Goal: Task Accomplishment & Management: Complete application form

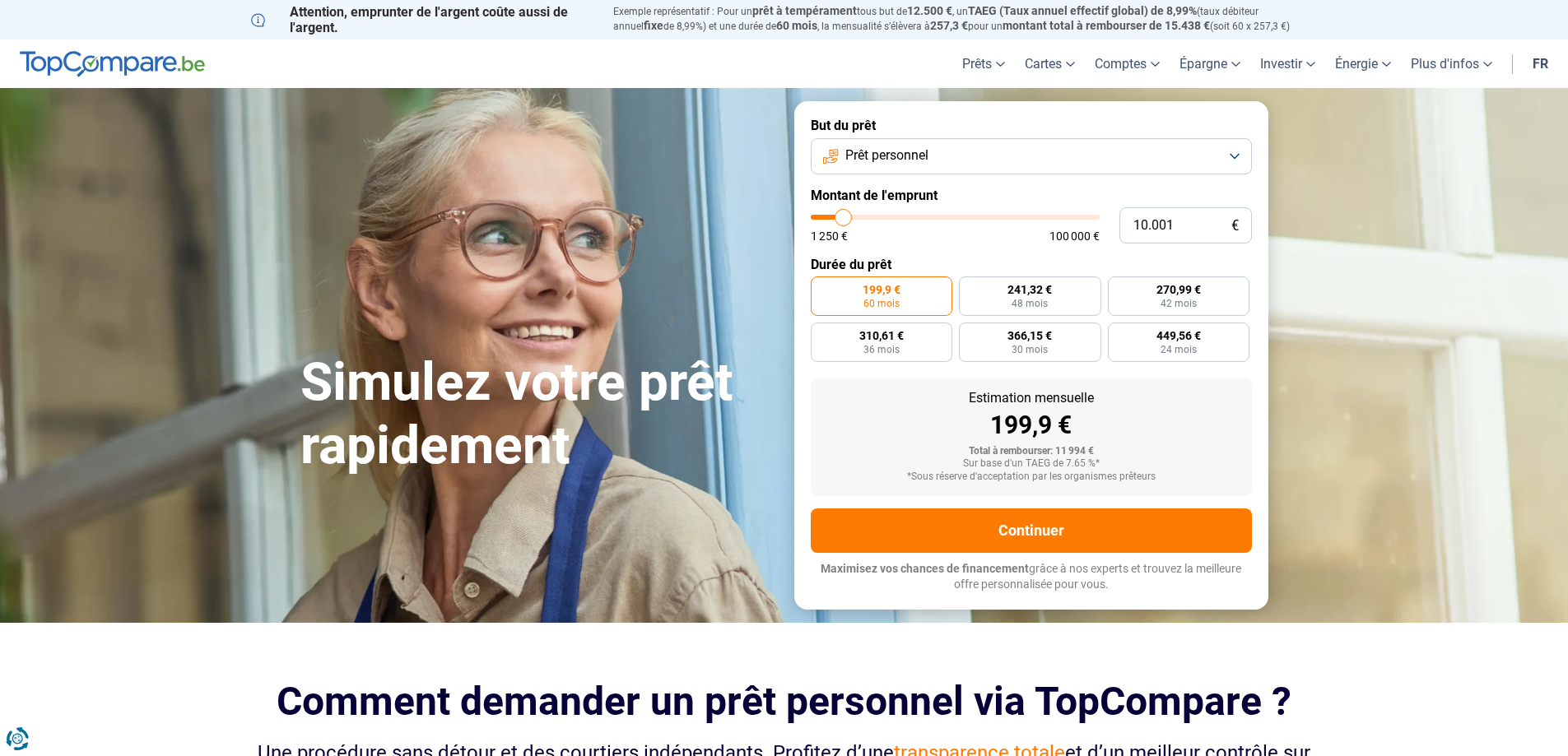
type input "11.500"
type input "11500"
type input "12.750"
type input "12750"
type input "14.500"
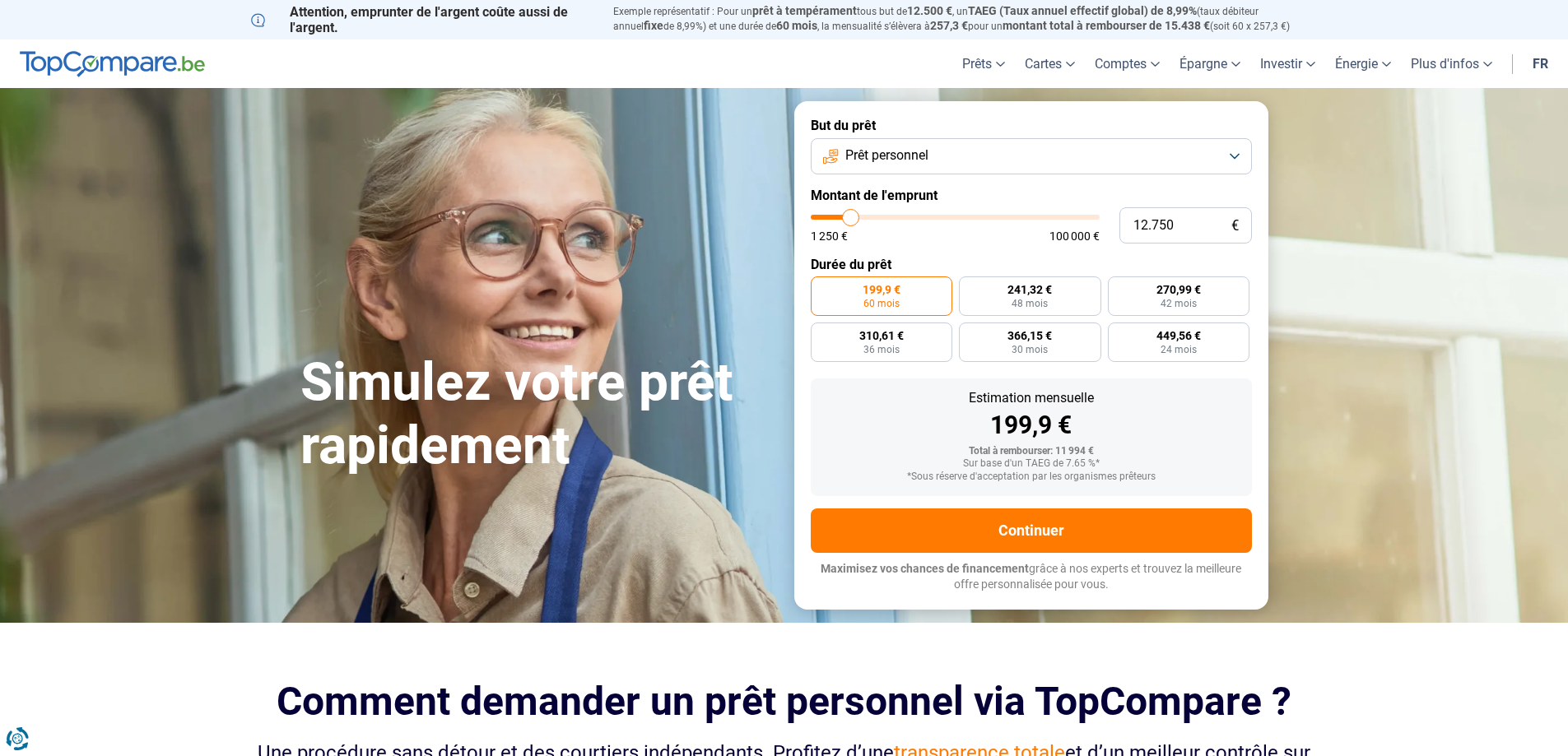
type input "14500"
type input "16.000"
type input "16000"
type input "17.500"
type input "17500"
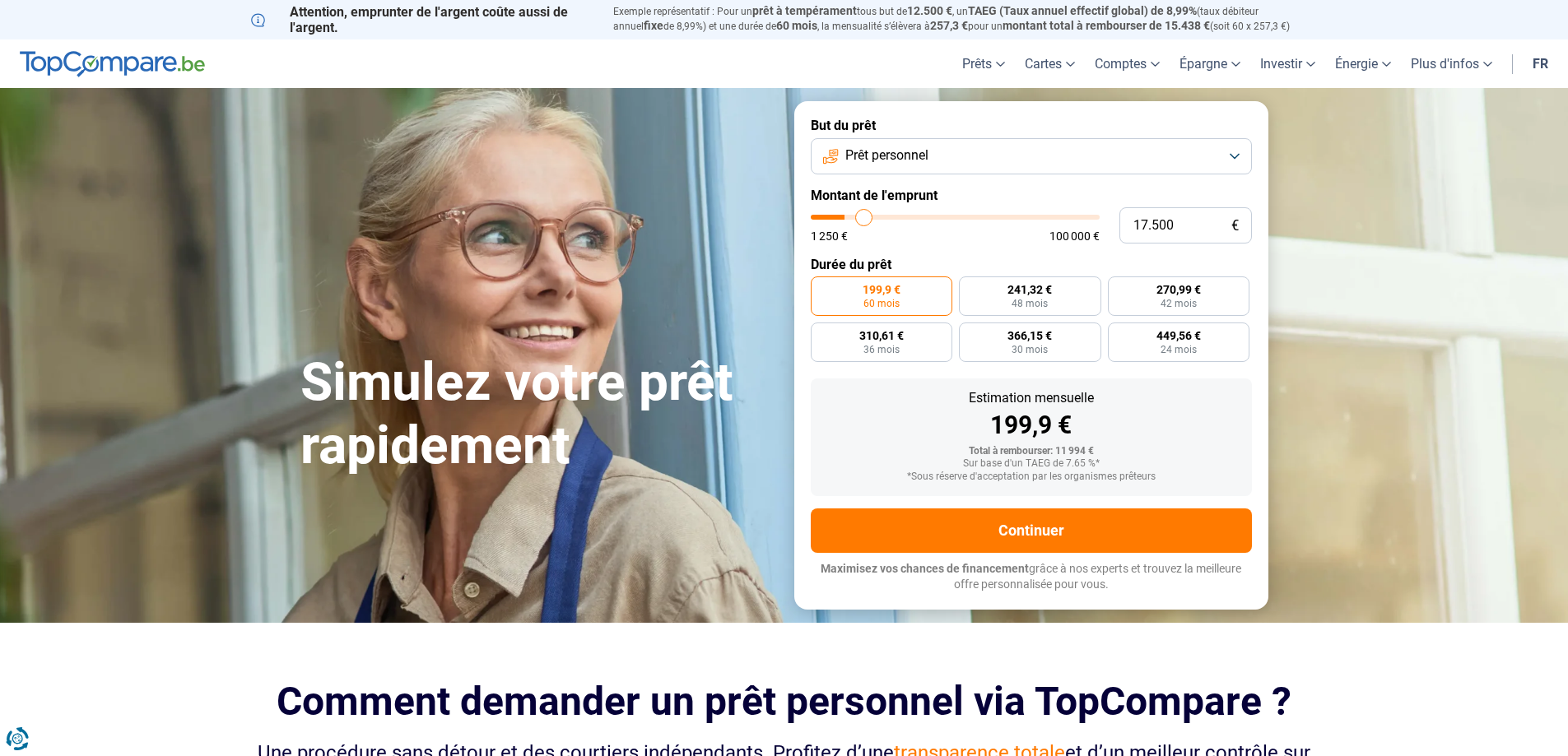
type input "18.750"
type input "18750"
type input "20.000"
type input "20000"
type input "20.750"
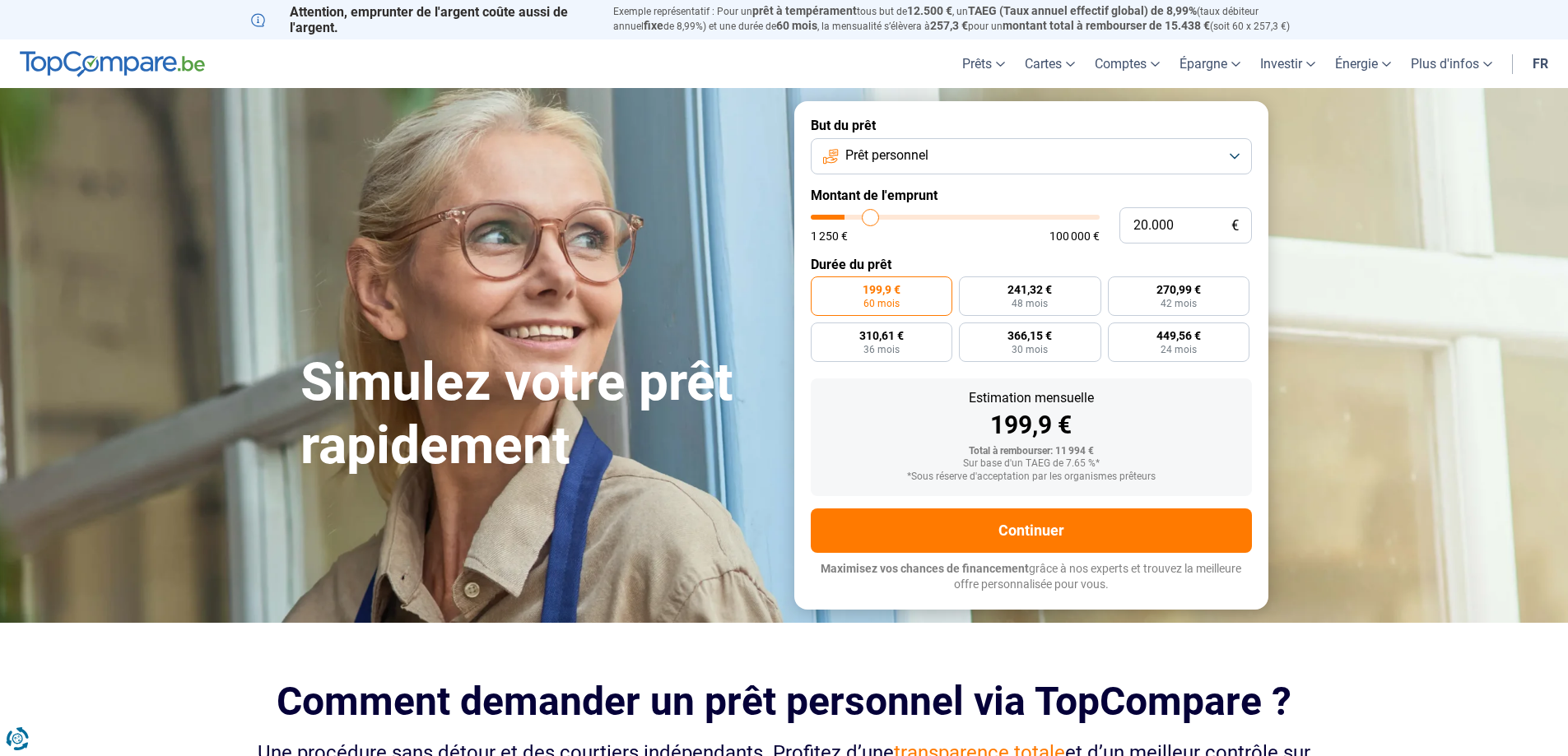
type input "20750"
type input "21.750"
type input "21750"
type input "23.250"
type input "23250"
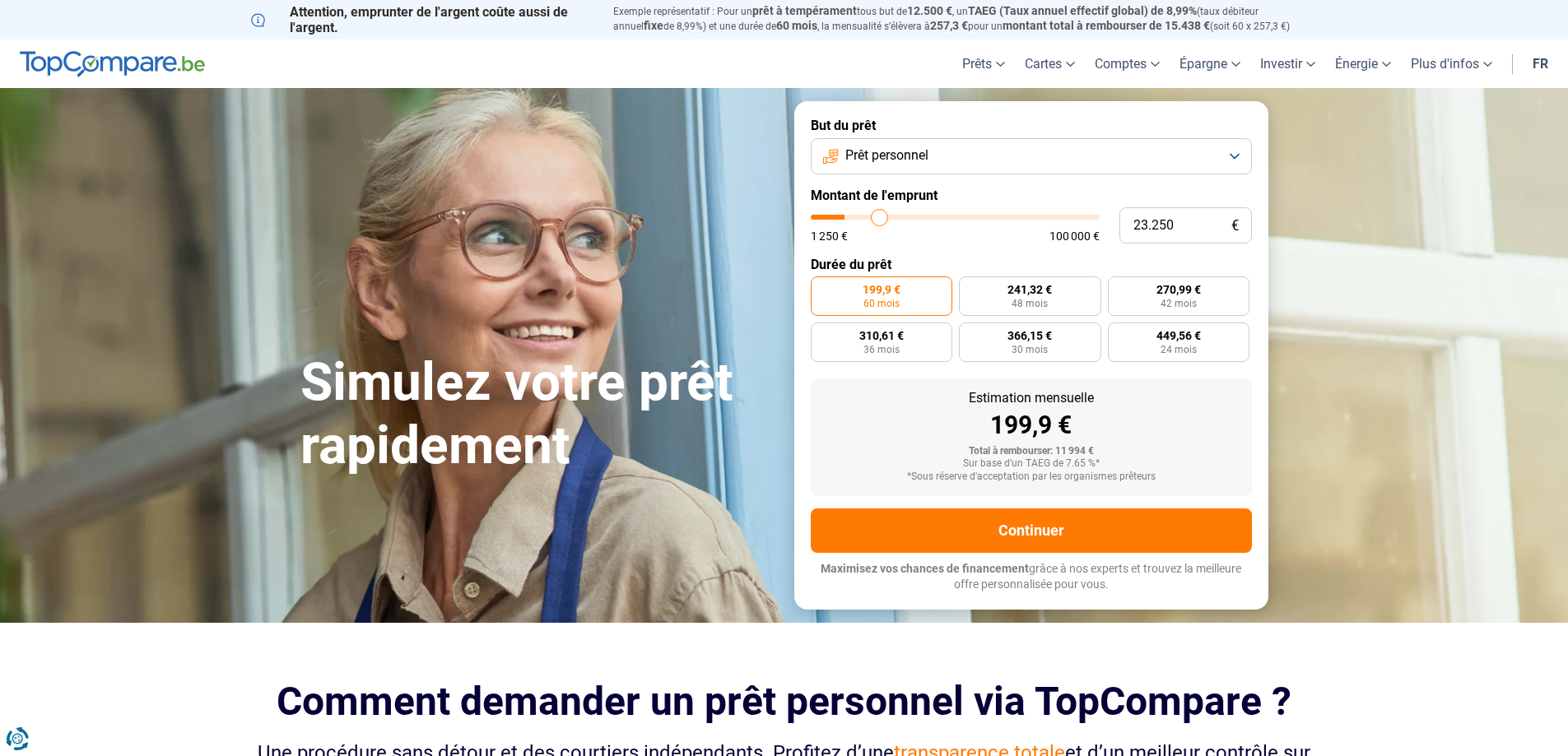
type input "24.500"
type input "24500"
type input "26.000"
type input "26000"
type input "27.750"
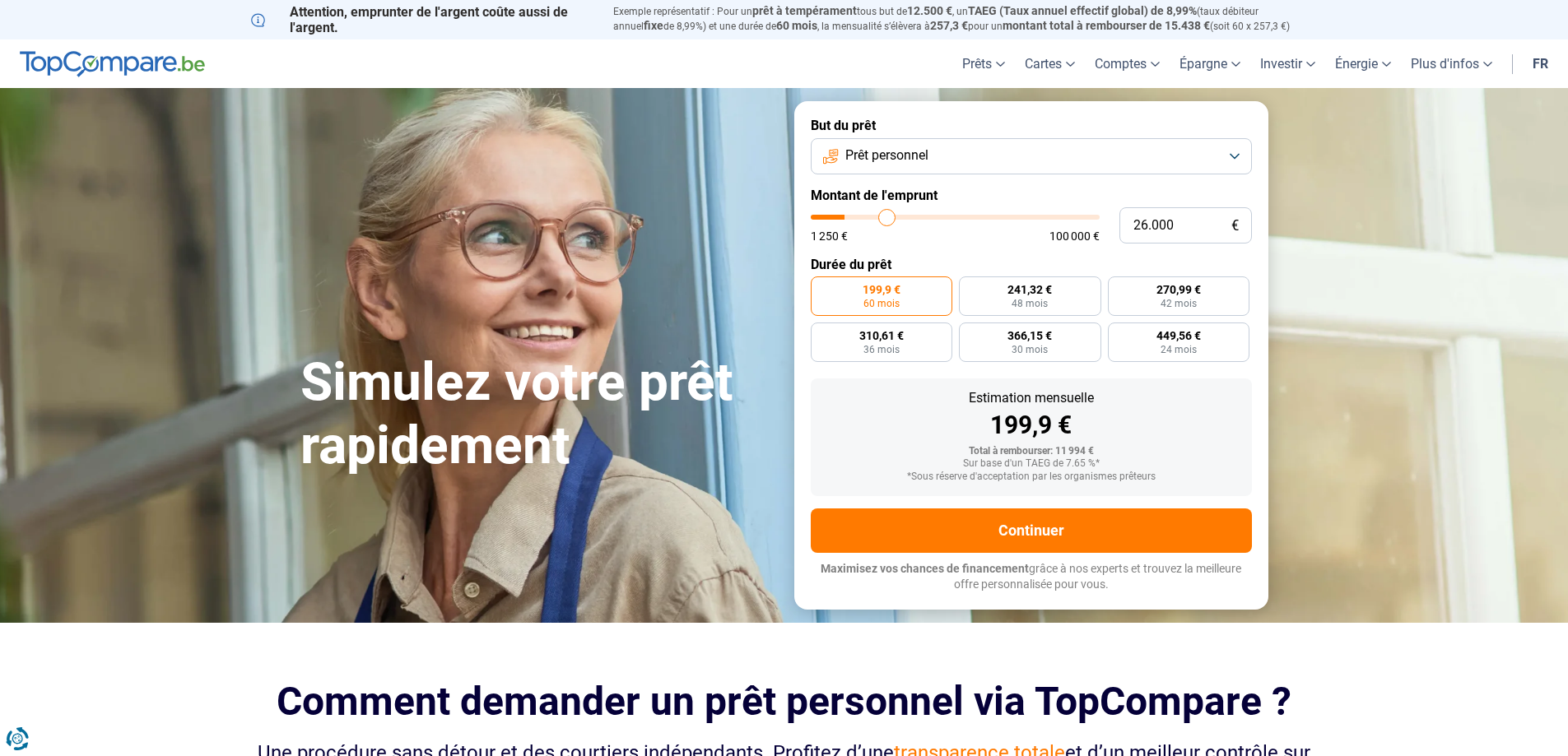
type input "27750"
type input "30.500"
type input "30500"
type input "32.750"
type input "32750"
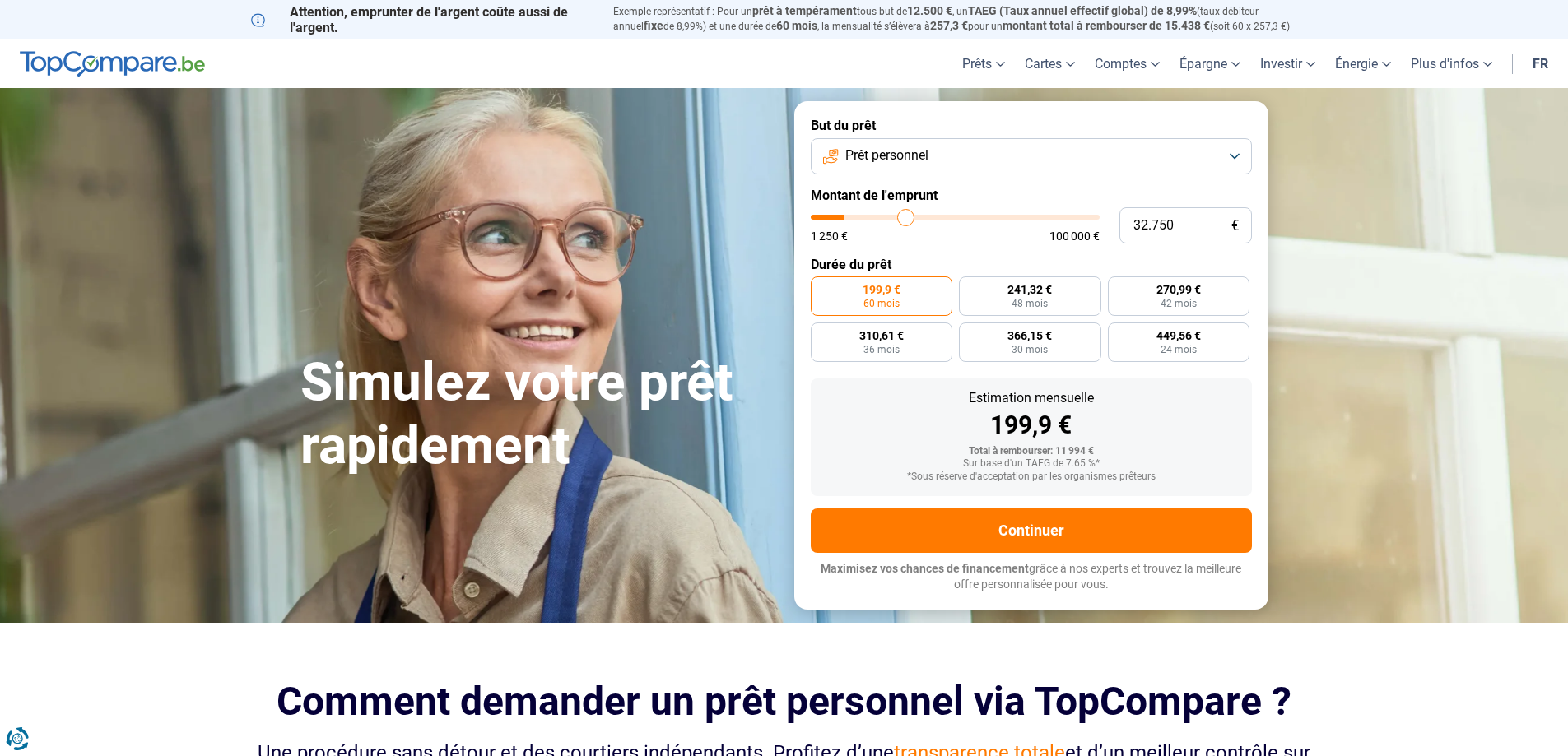
type input "35.250"
type input "35250"
type input "37.250"
type input "37250"
type input "39.250"
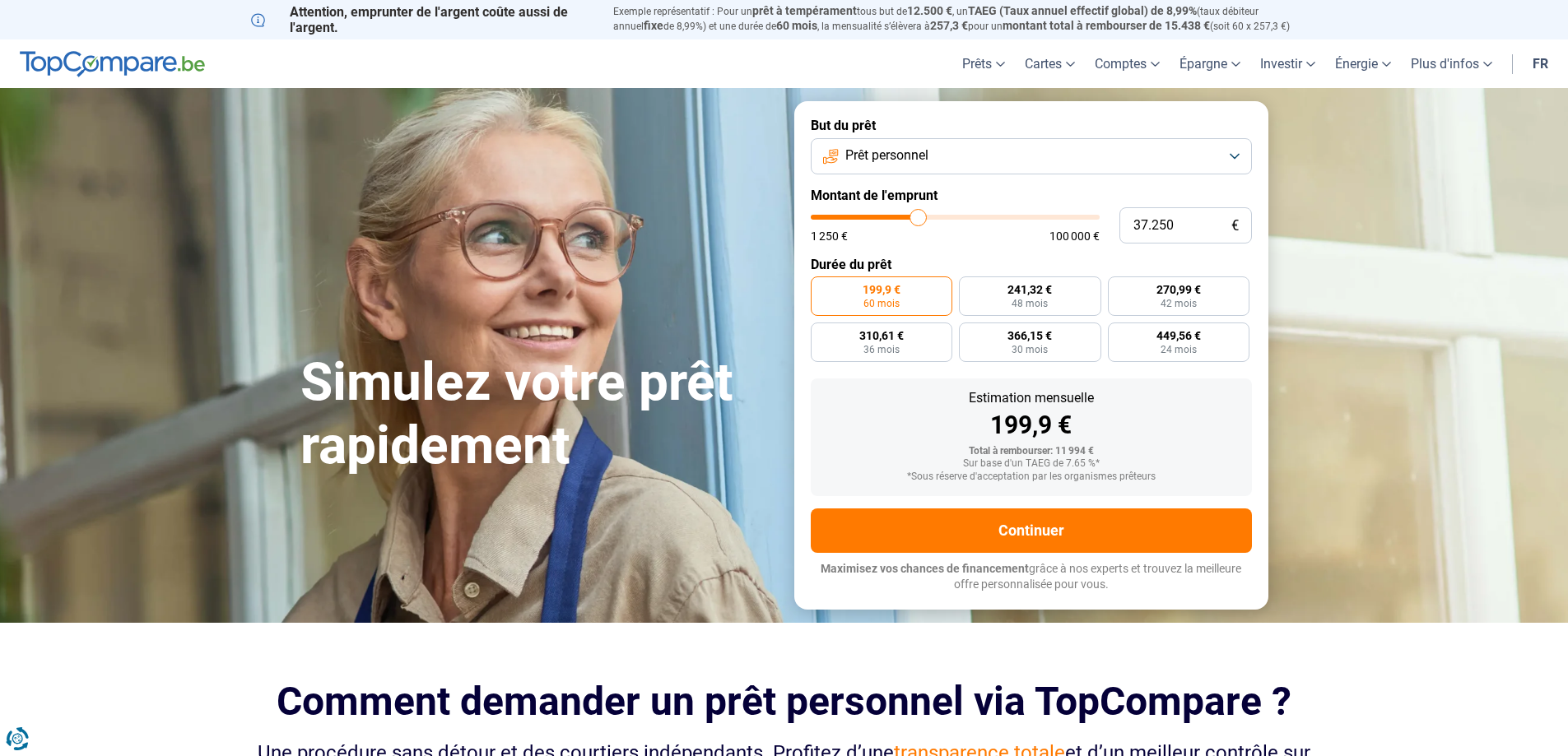
type input "39250"
type input "41.000"
type input "41000"
type input "42.750"
type input "42750"
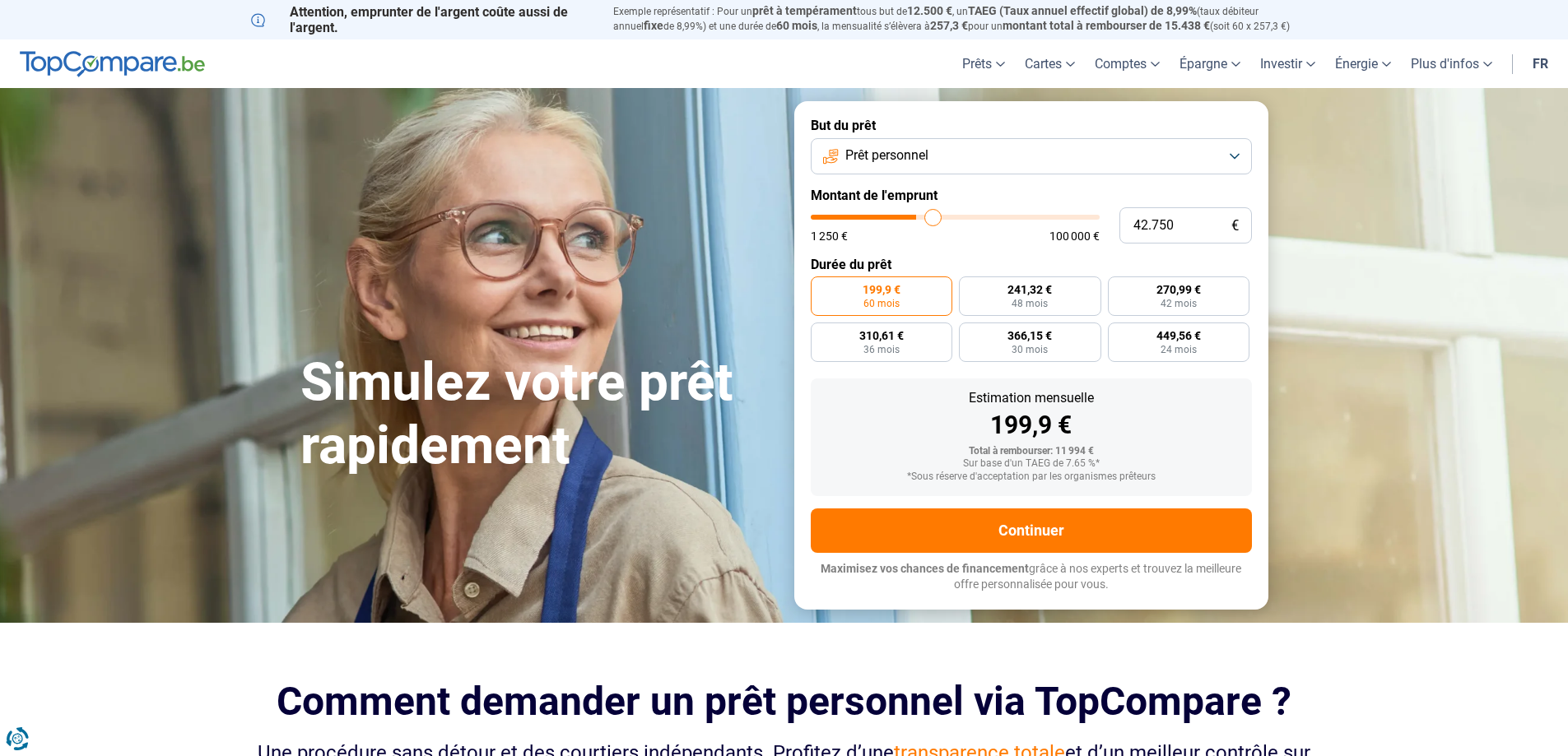
type input "44.000"
type input "44000"
type input "45.500"
type input "45500"
type input "47.000"
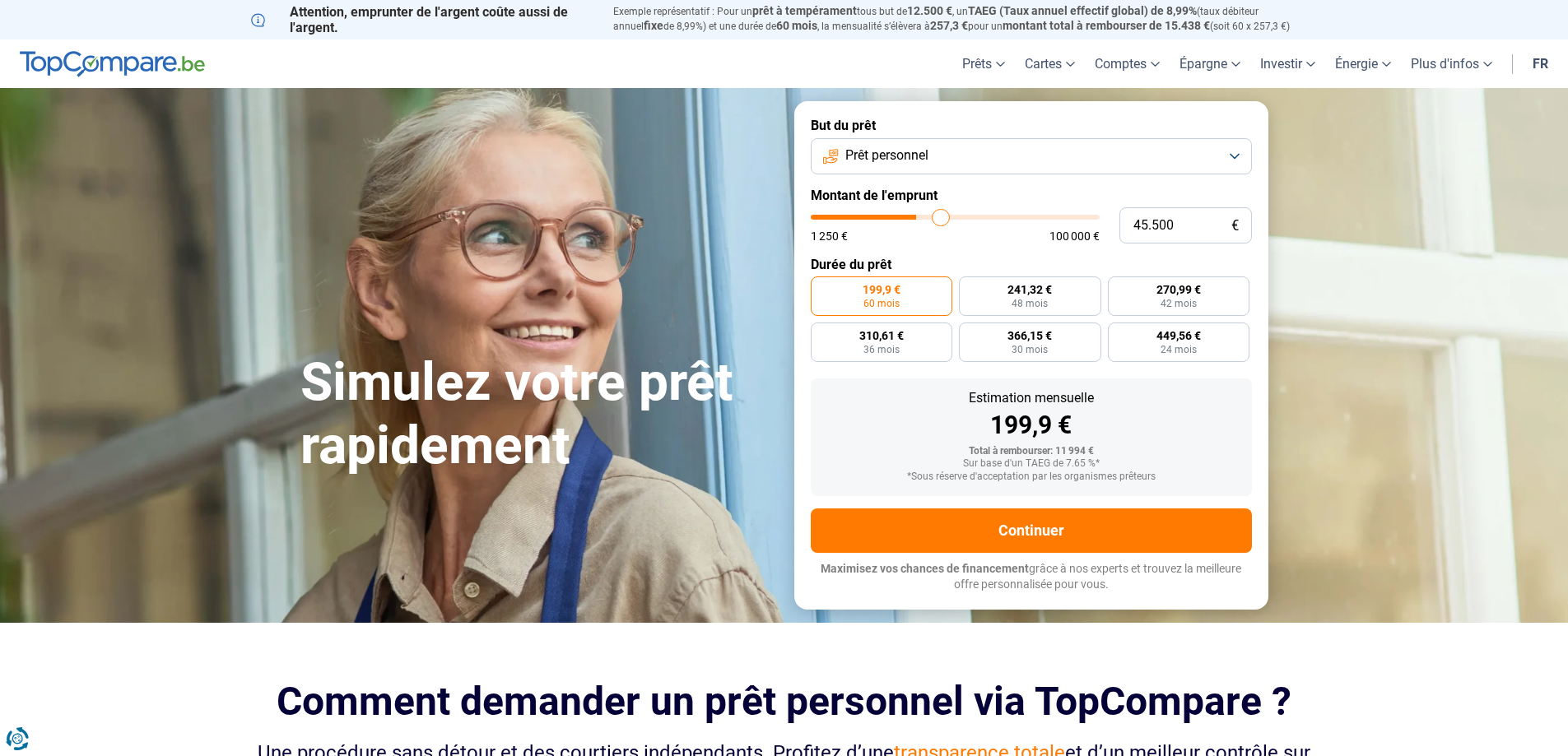
type input "47000"
type input "48.250"
type input "48250"
type input "49.500"
type input "49500"
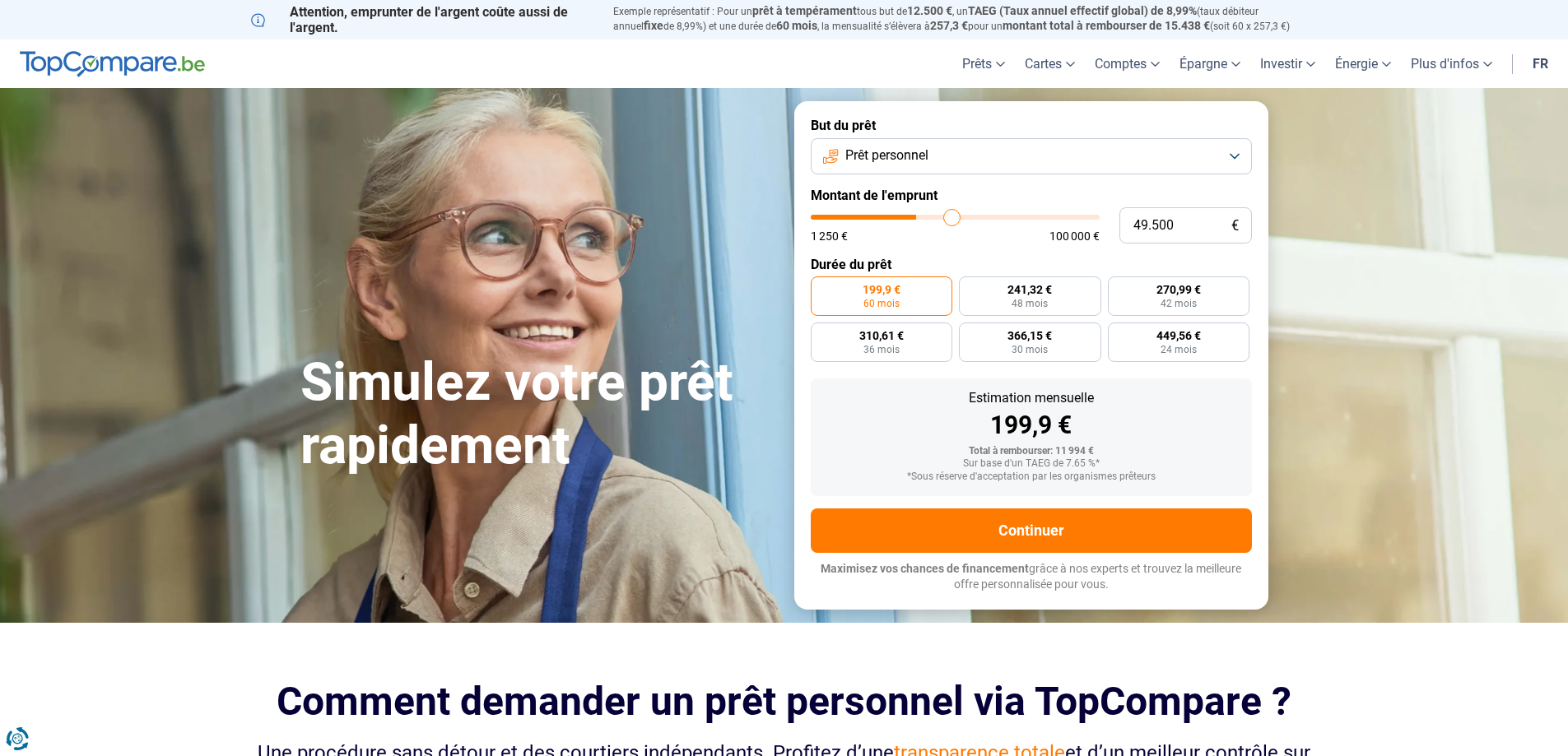
type input "51.000"
type input "51000"
type input "52.000"
type input "52000"
type input "53.500"
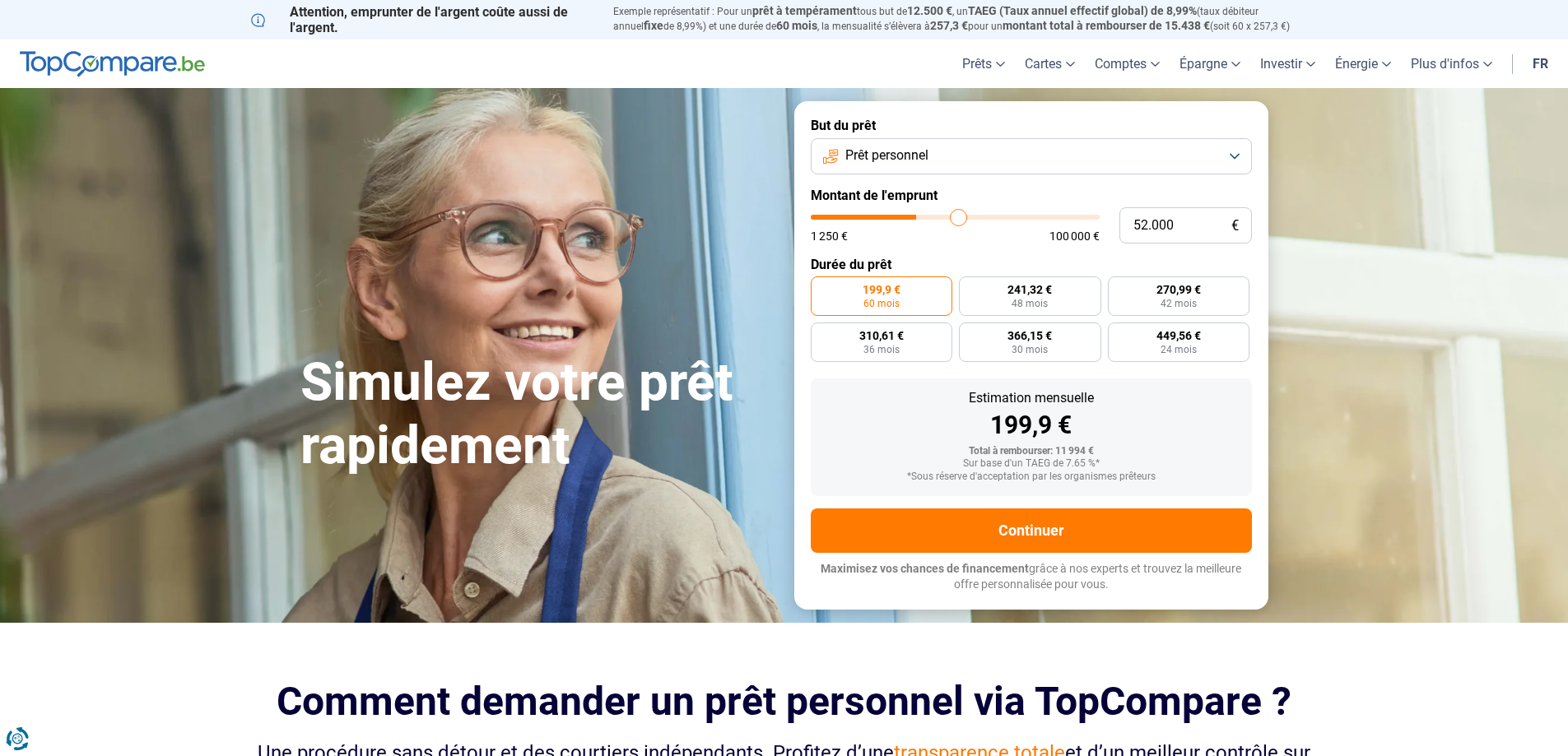
type input "53500"
type input "55.500"
type input "55500"
type input "56.500"
type input "56500"
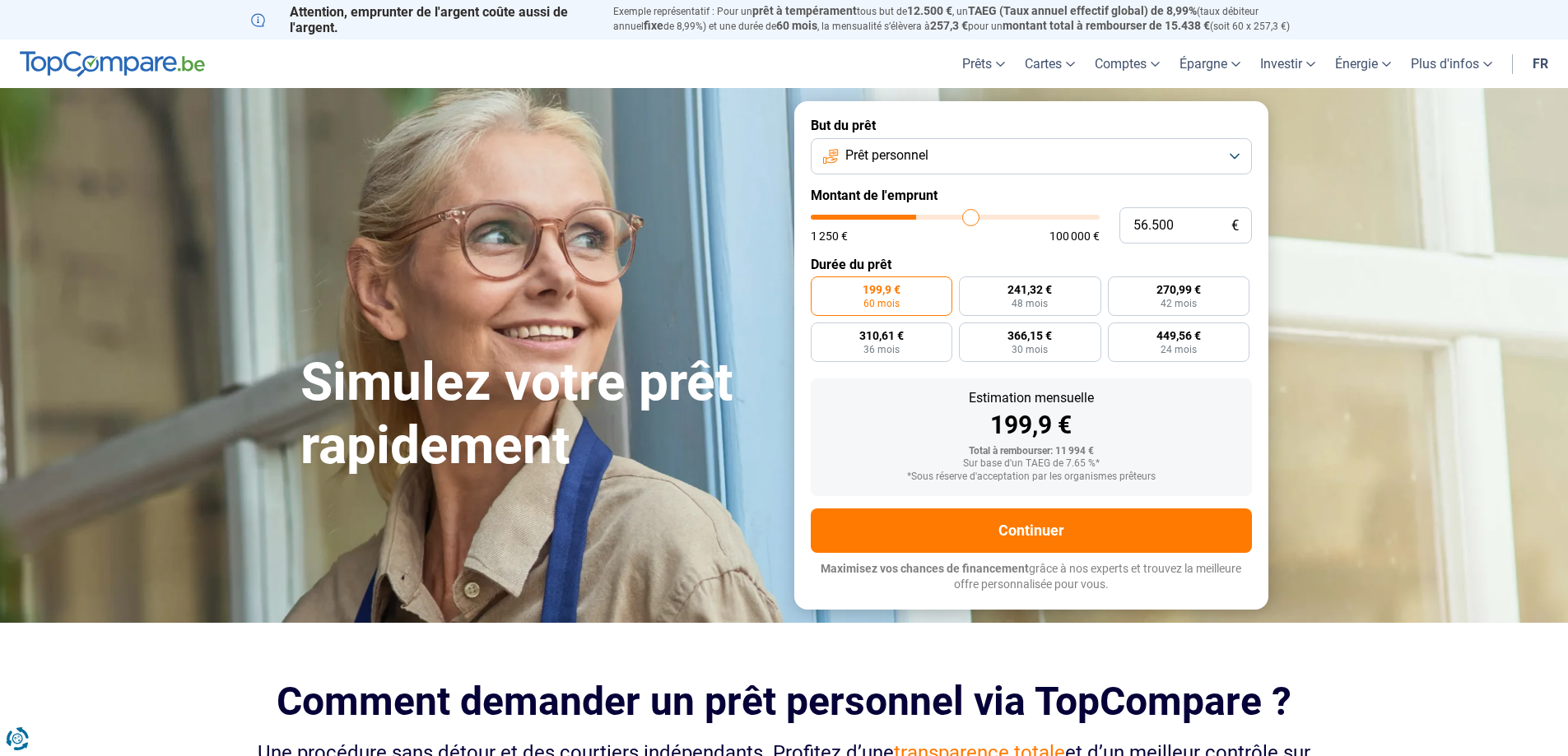
type input "57.750"
type input "57750"
type input "58.500"
type input "58500"
type input "59.250"
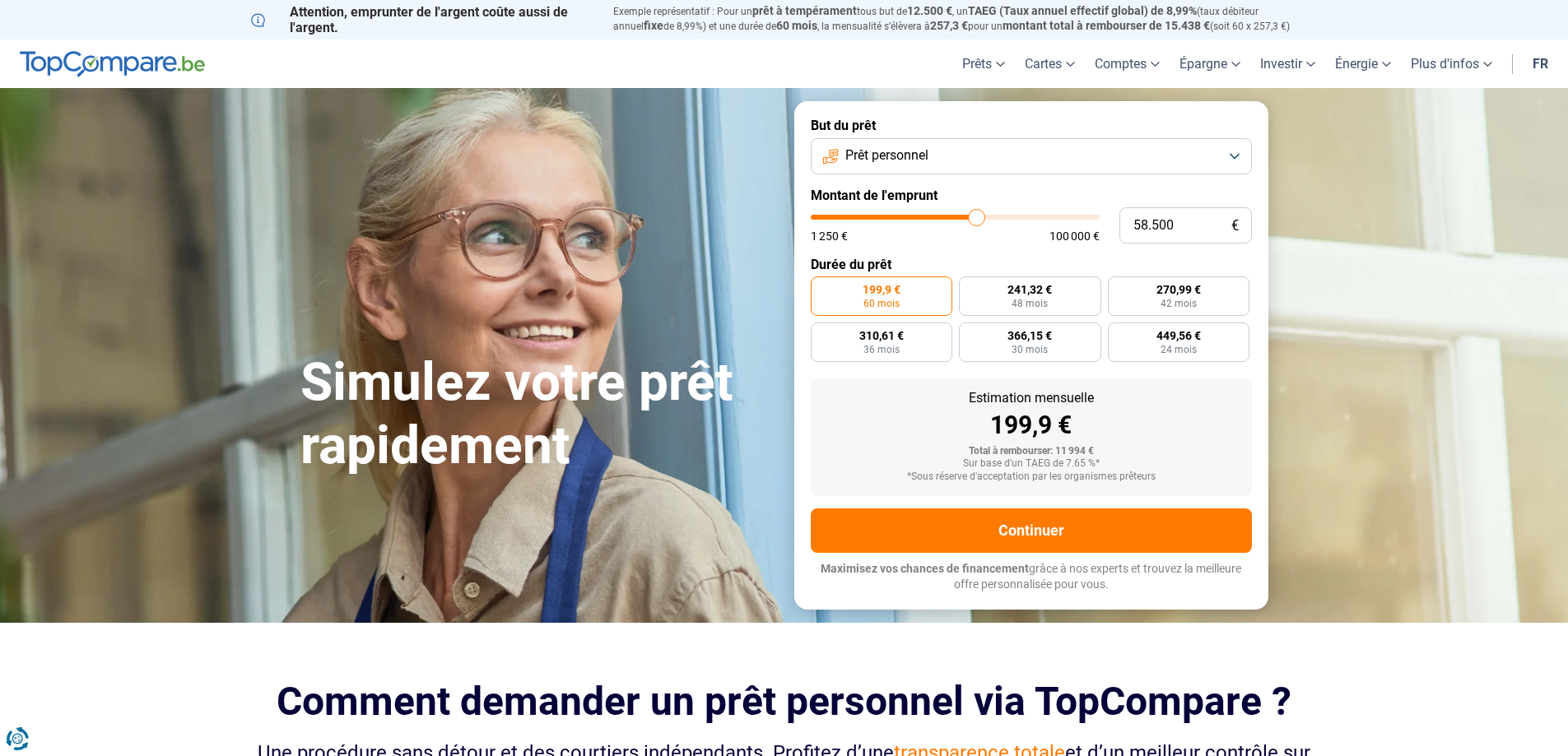
type input "59250"
type input "60.500"
type input "60500"
type input "61.750"
type input "61750"
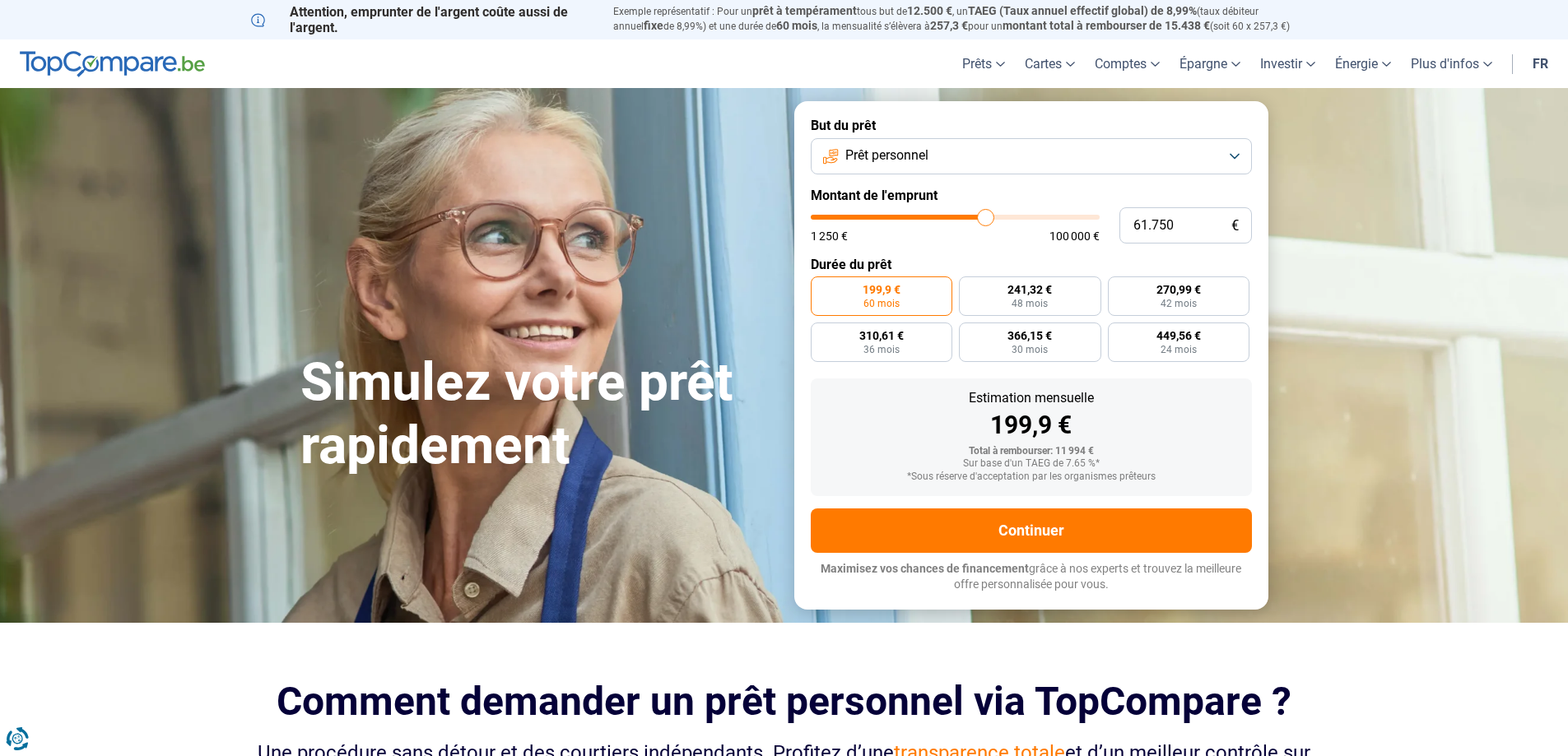
type input "63.000"
type input "63000"
type input "63.500"
type input "63500"
type input "64.250"
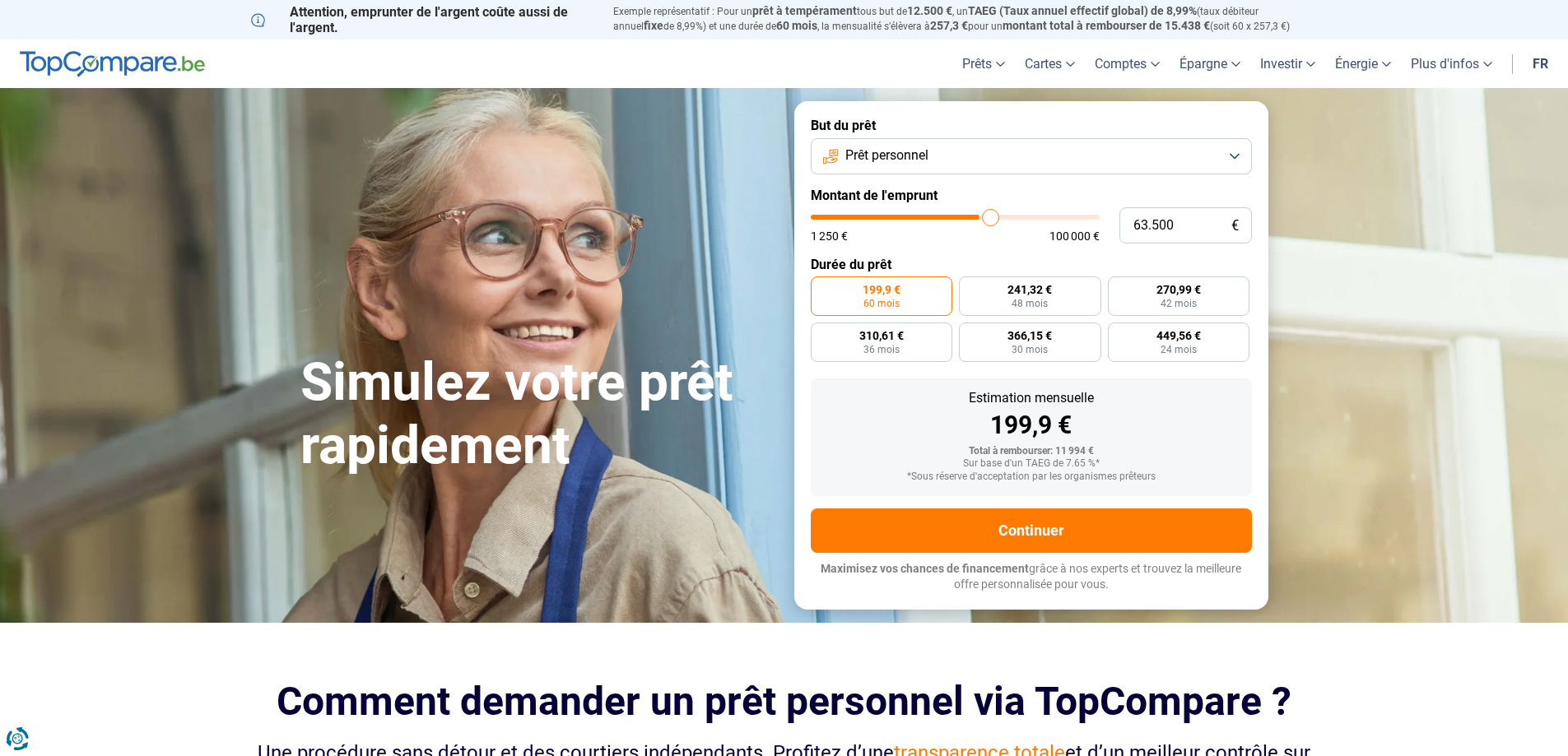
type input "64250"
type input "64.500"
type input "64500"
type input "64.250"
type input "64250"
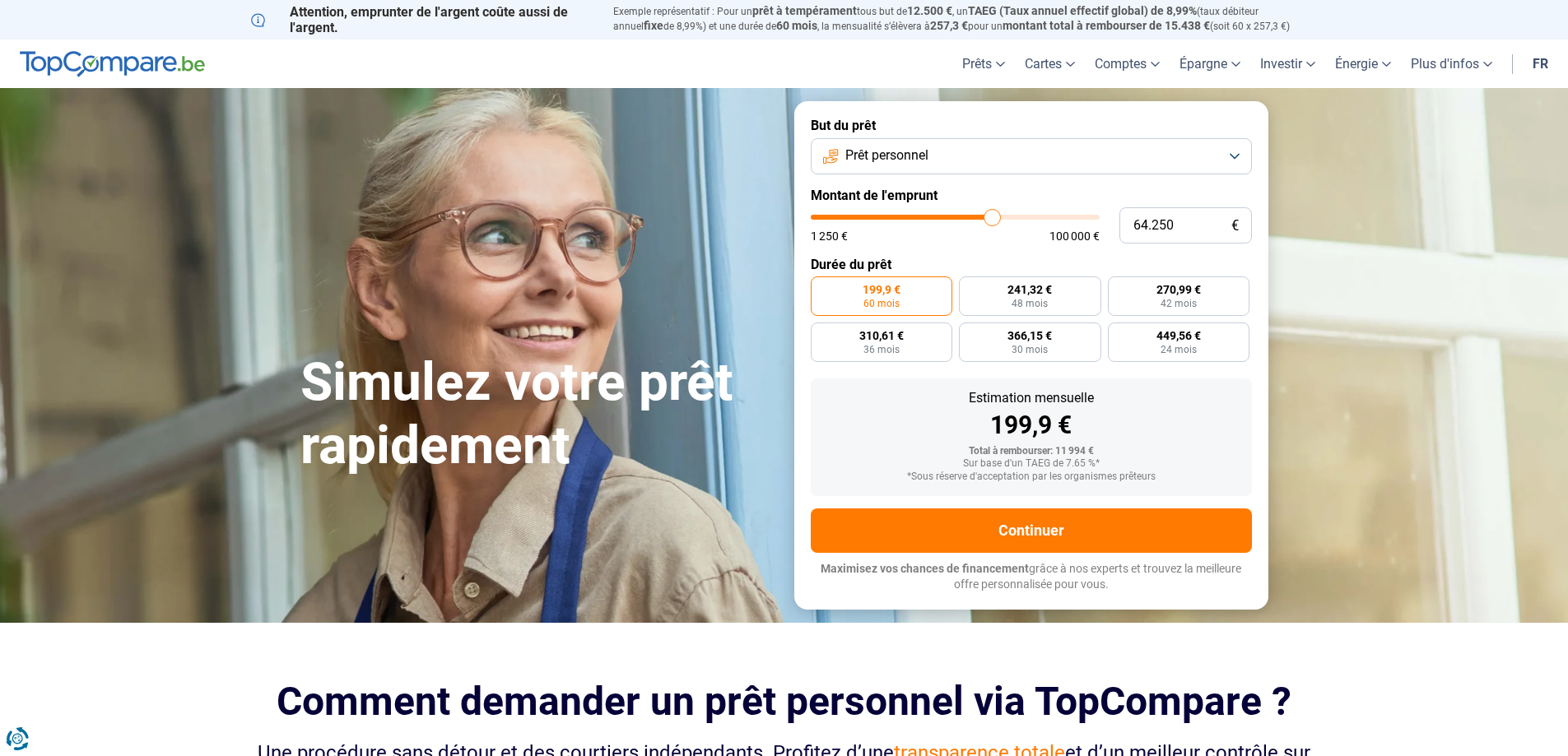
type input "63.000"
type input "63000"
type input "62.000"
type input "62000"
type input "61.500"
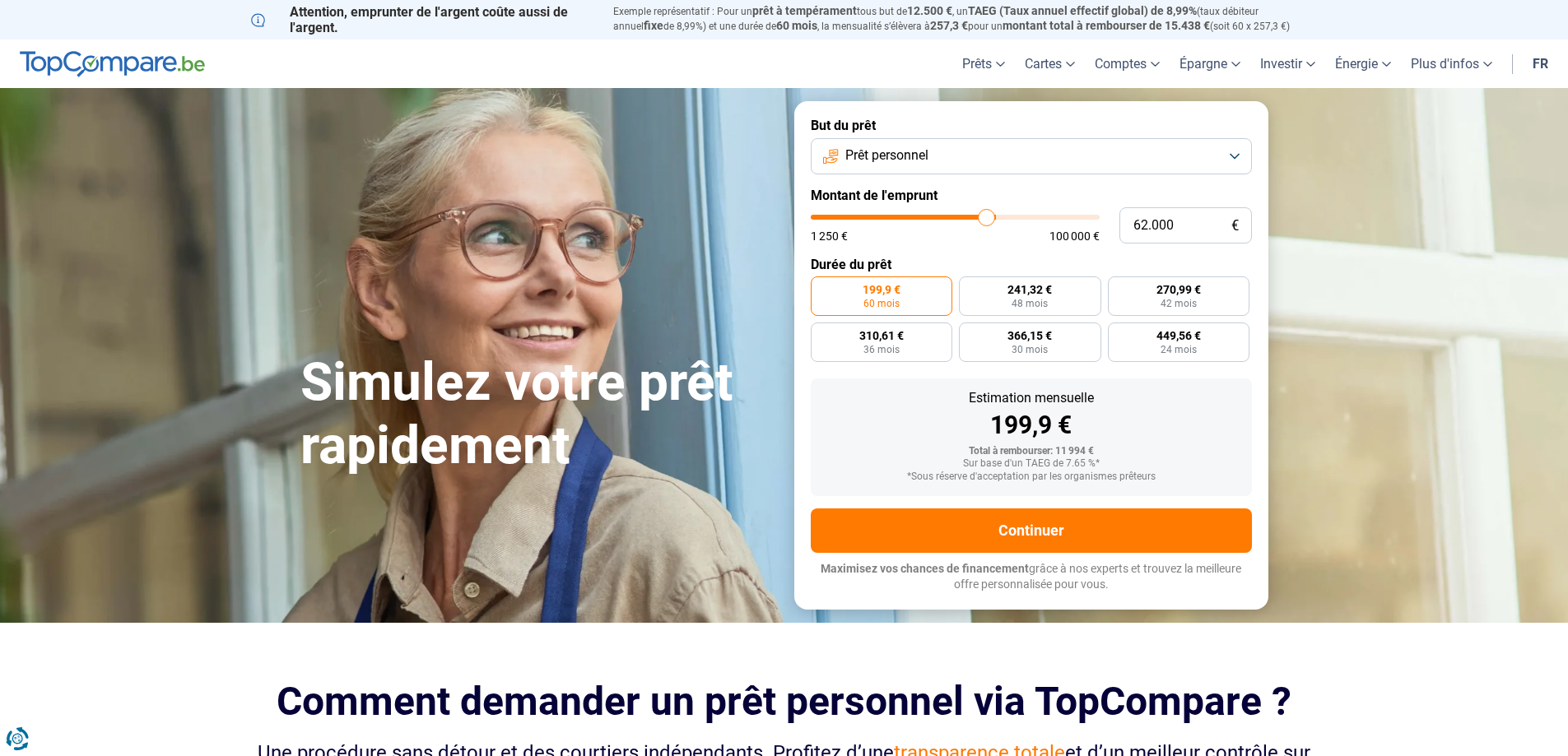
type input "61500"
type input "61.000"
type input "61000"
type input "60.750"
type input "60750"
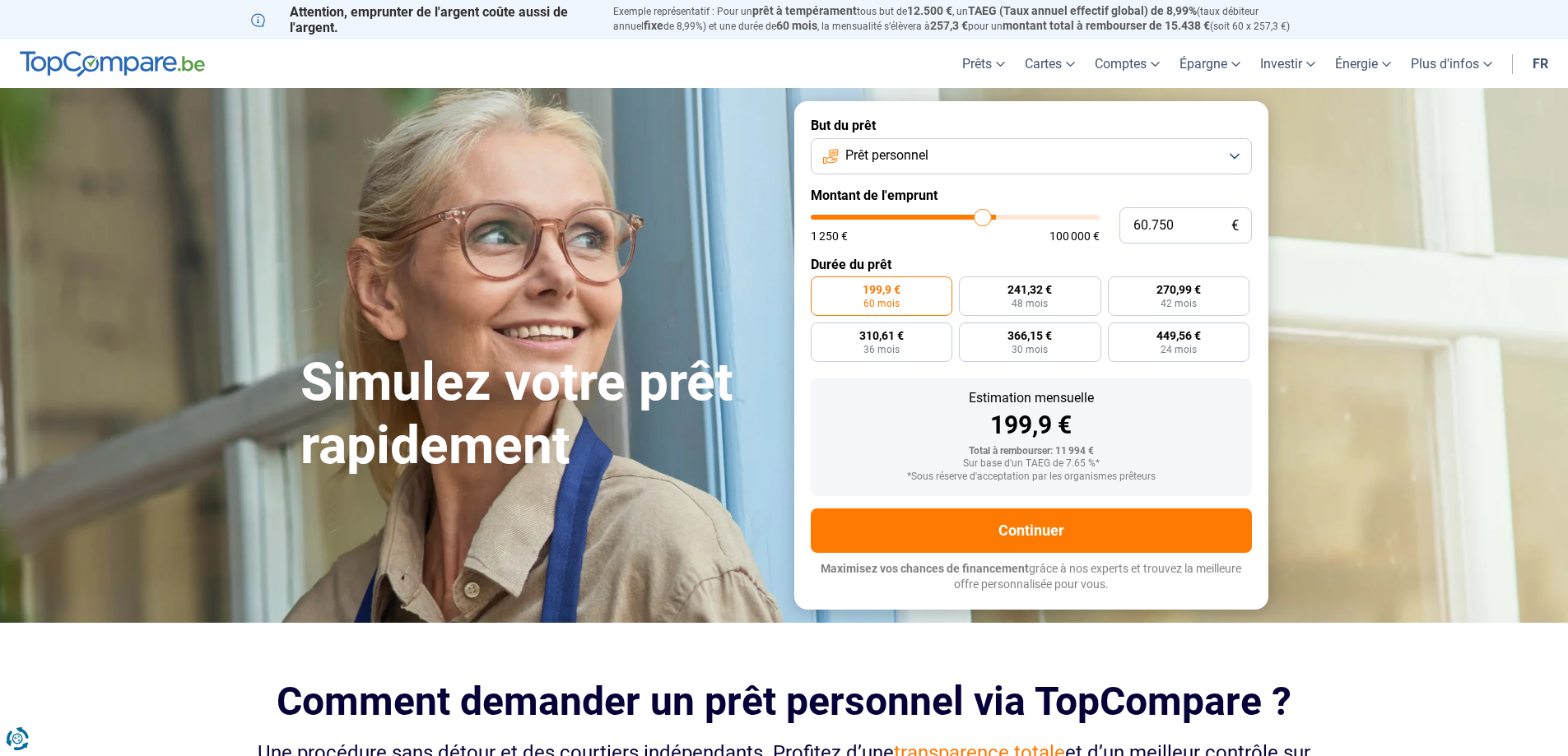
type input "60.500"
type input "60500"
type input "60.000"
type input "60000"
type input "59.500"
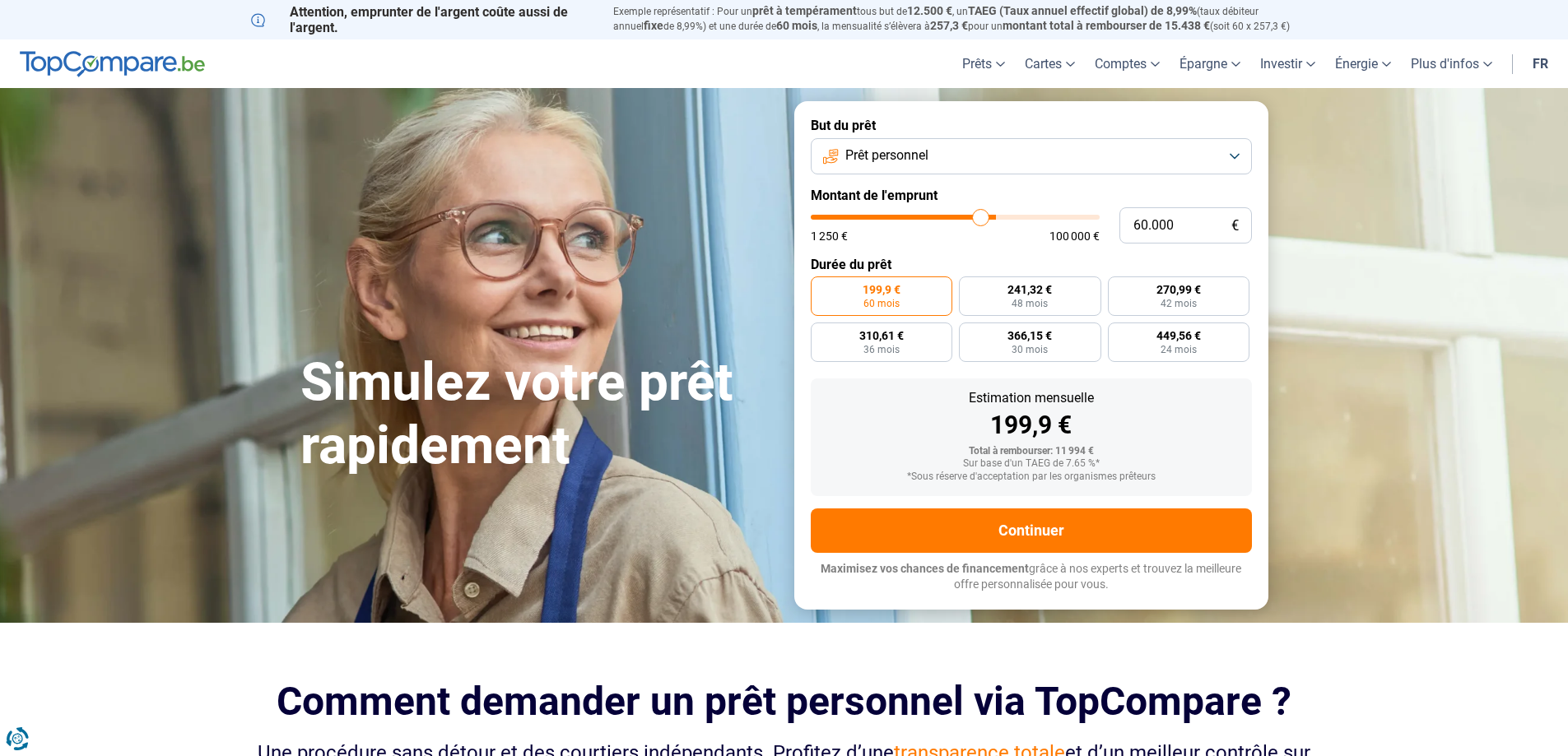
type input "59500"
type input "59.000"
type input "59000"
type input "58.750"
type input "58750"
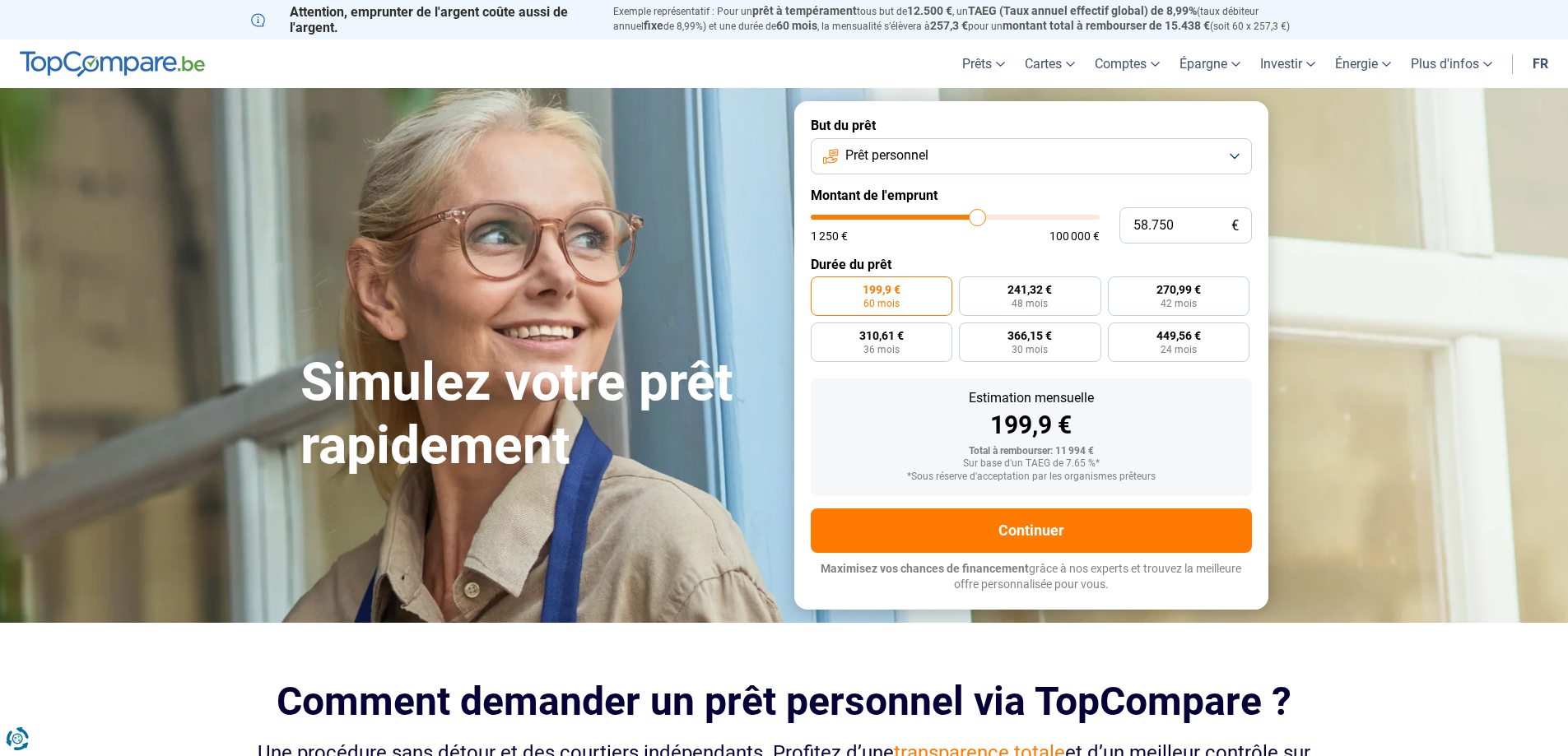
type input "58.500"
type input "58500"
type input "58.000"
type input "58000"
type input "54.000"
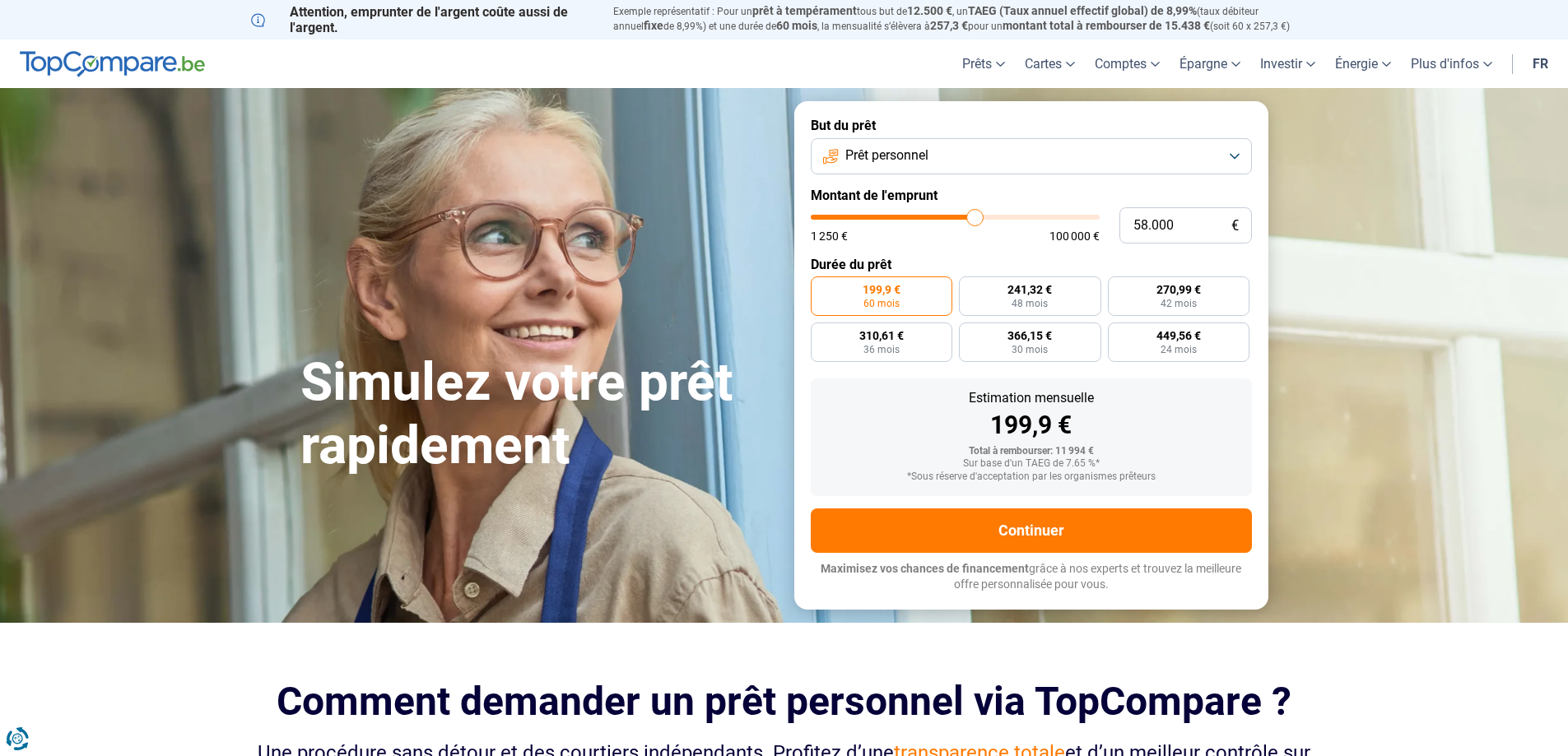
type input "54000"
type input "53.250"
type input "53250"
type input "51.750"
type input "51750"
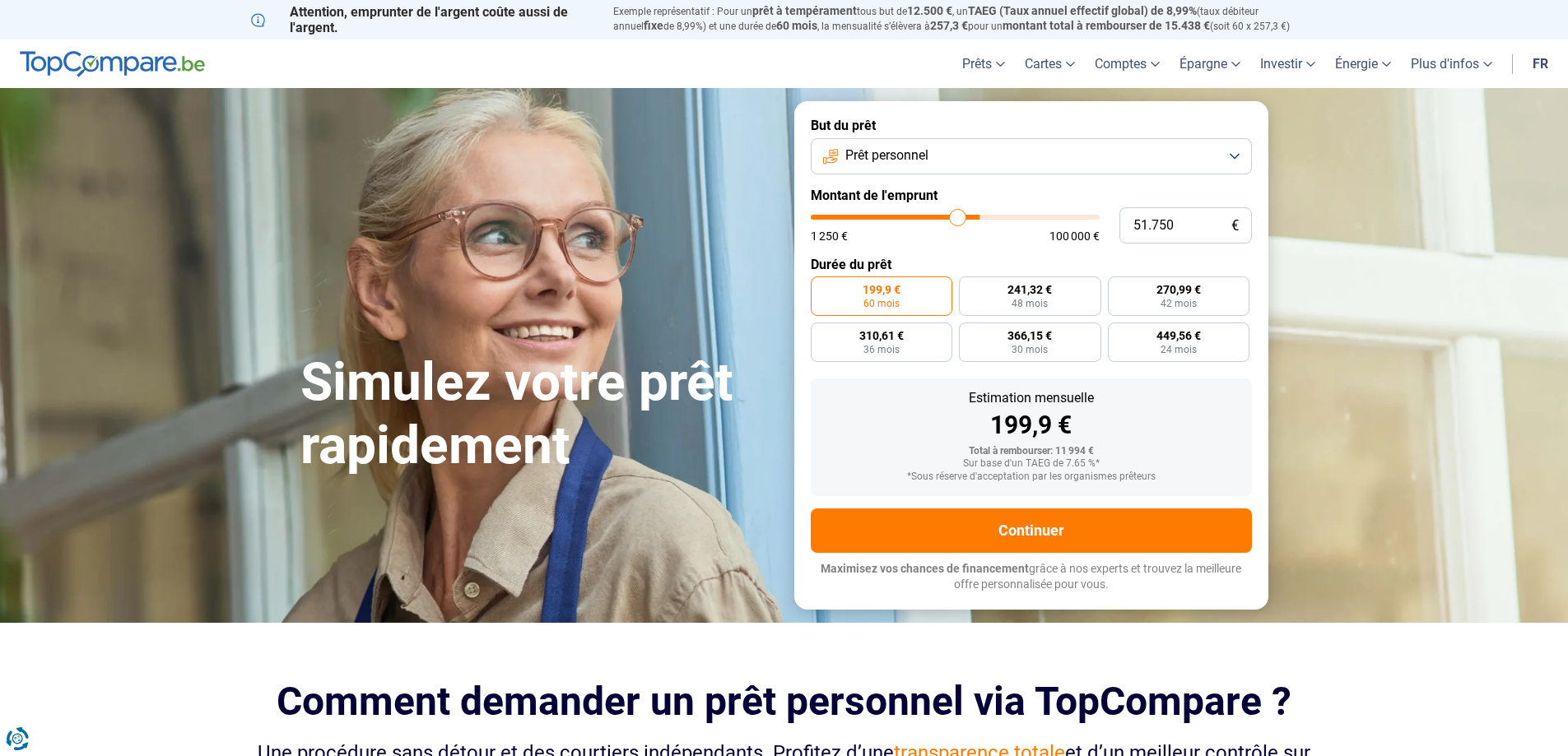
type input "50.000"
type input "50000"
type input "48.500"
type input "48500"
type input "47.500"
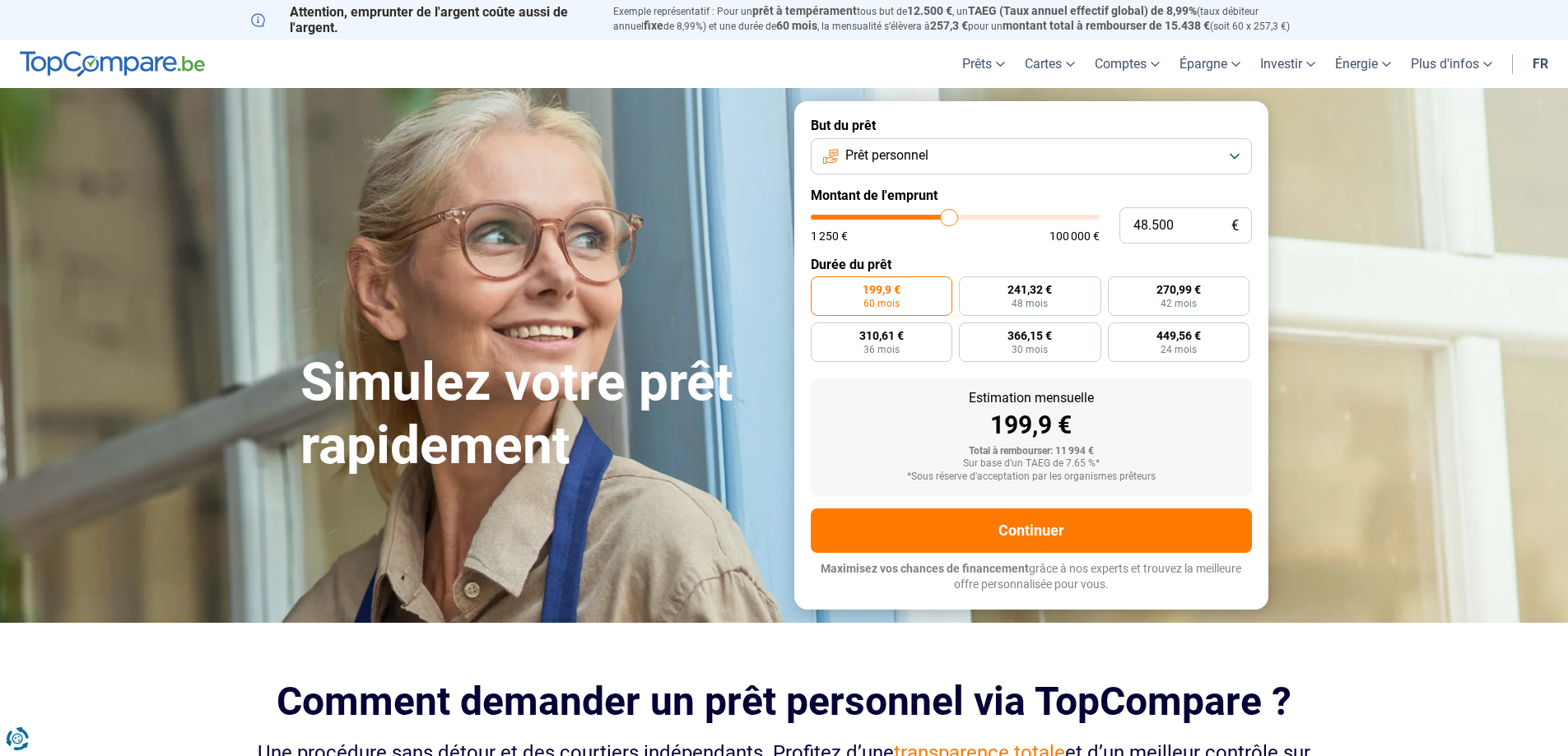
type input "47500"
type input "47.000"
type input "47000"
type input "46.750"
type input "46750"
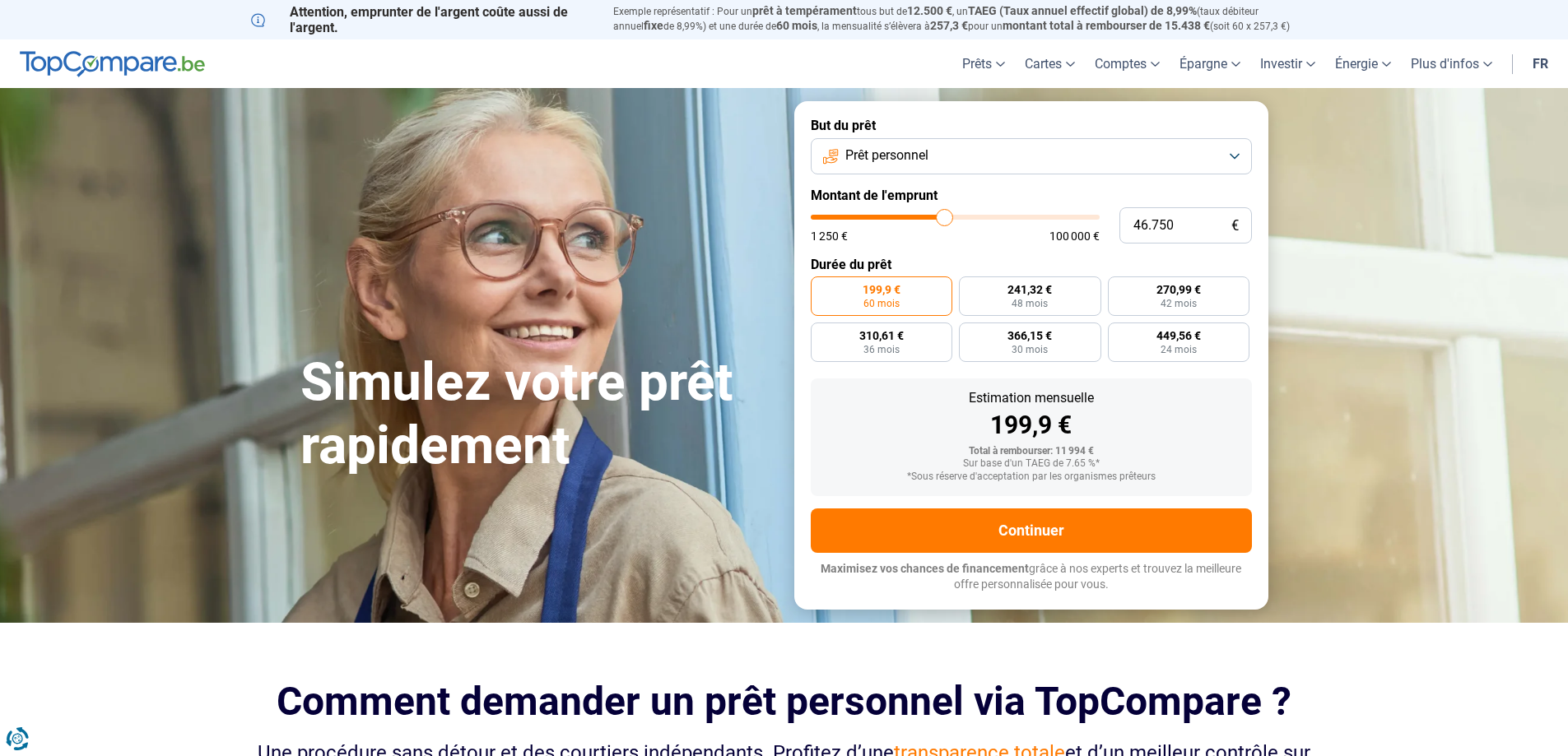
type input "46.000"
type input "46000"
type input "45.500"
type input "45500"
type input "45.250"
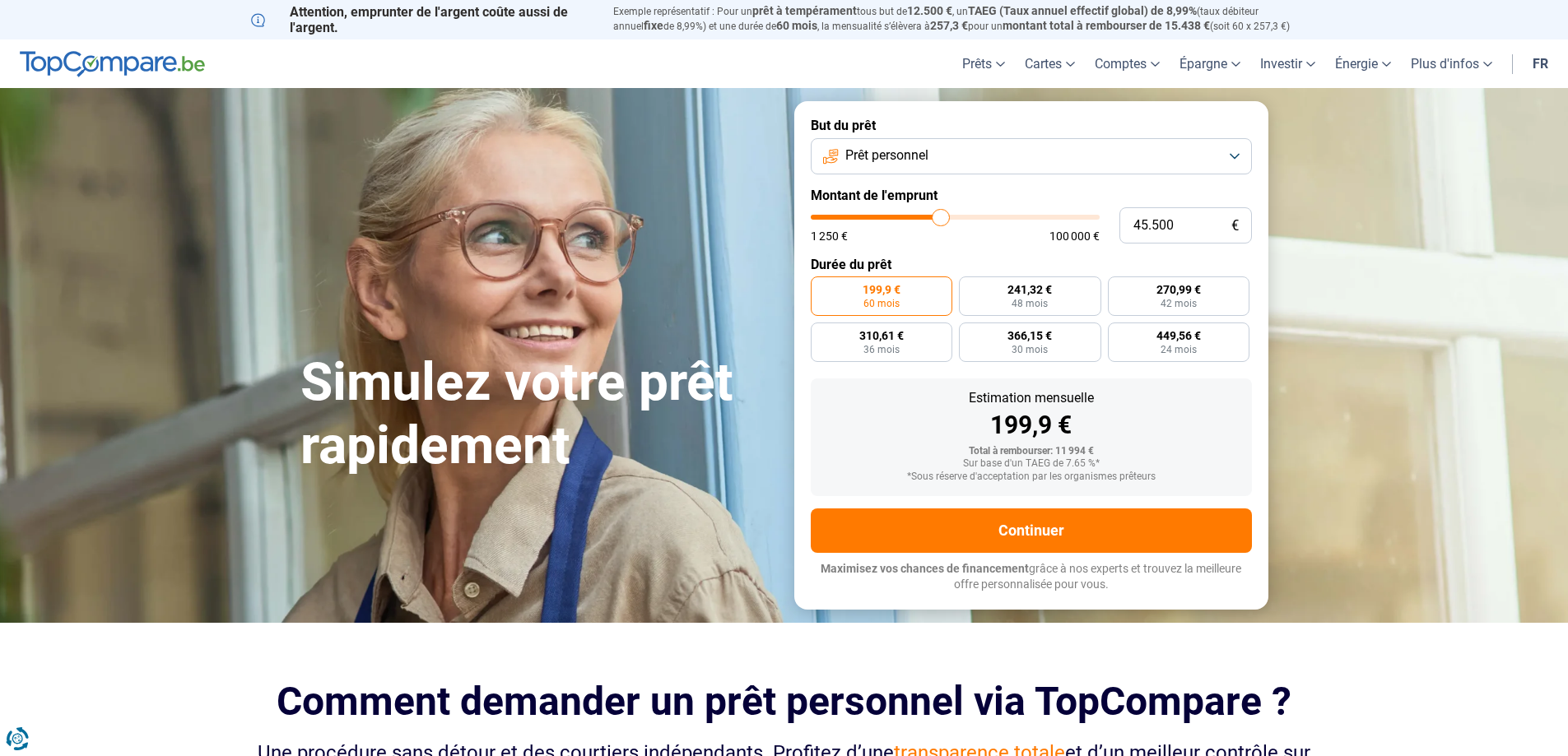
type input "45250"
type input "45.000"
type input "45000"
type input "44.500"
type input "44500"
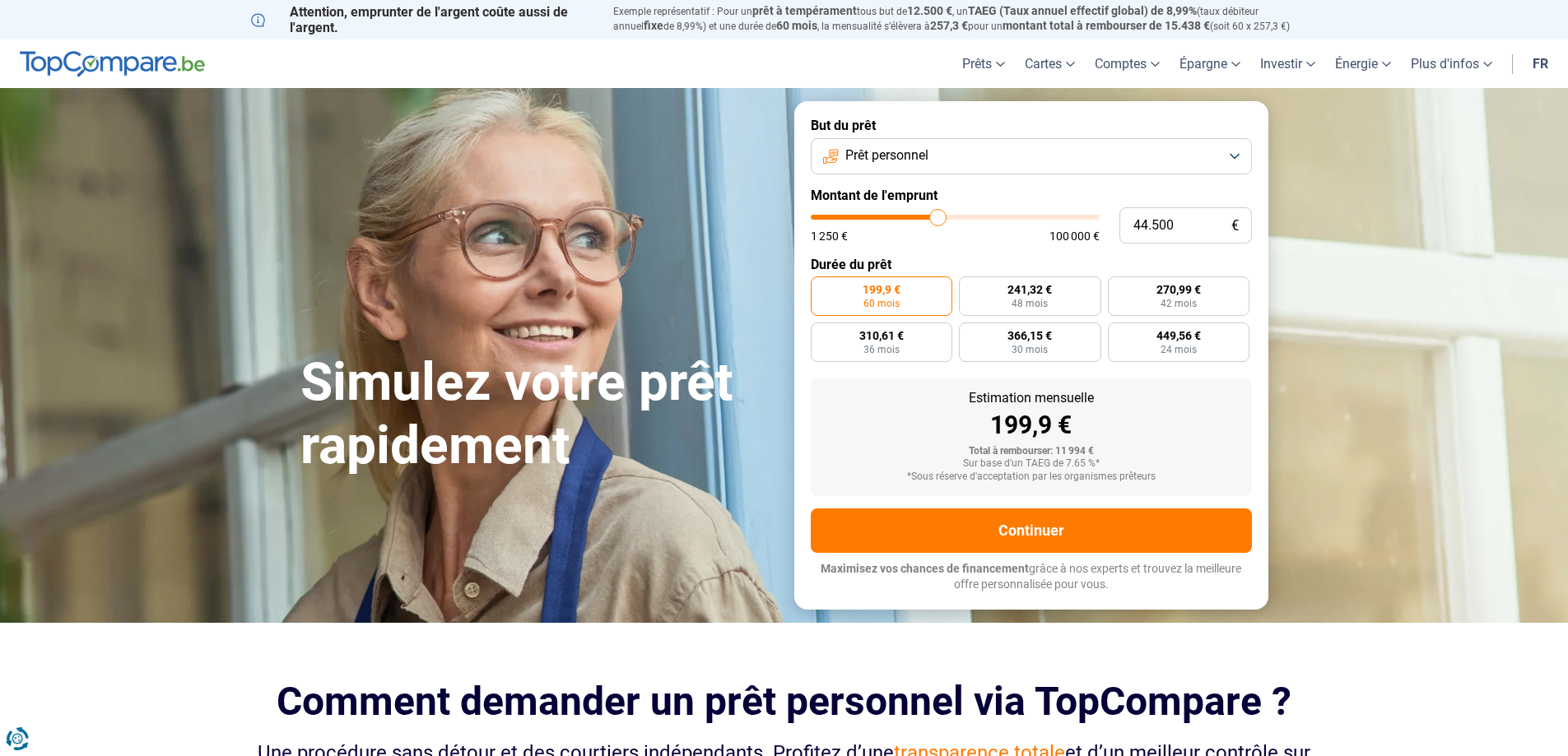
type input "44.250"
type input "44250"
type input "44.000"
type input "44000"
type input "43.750"
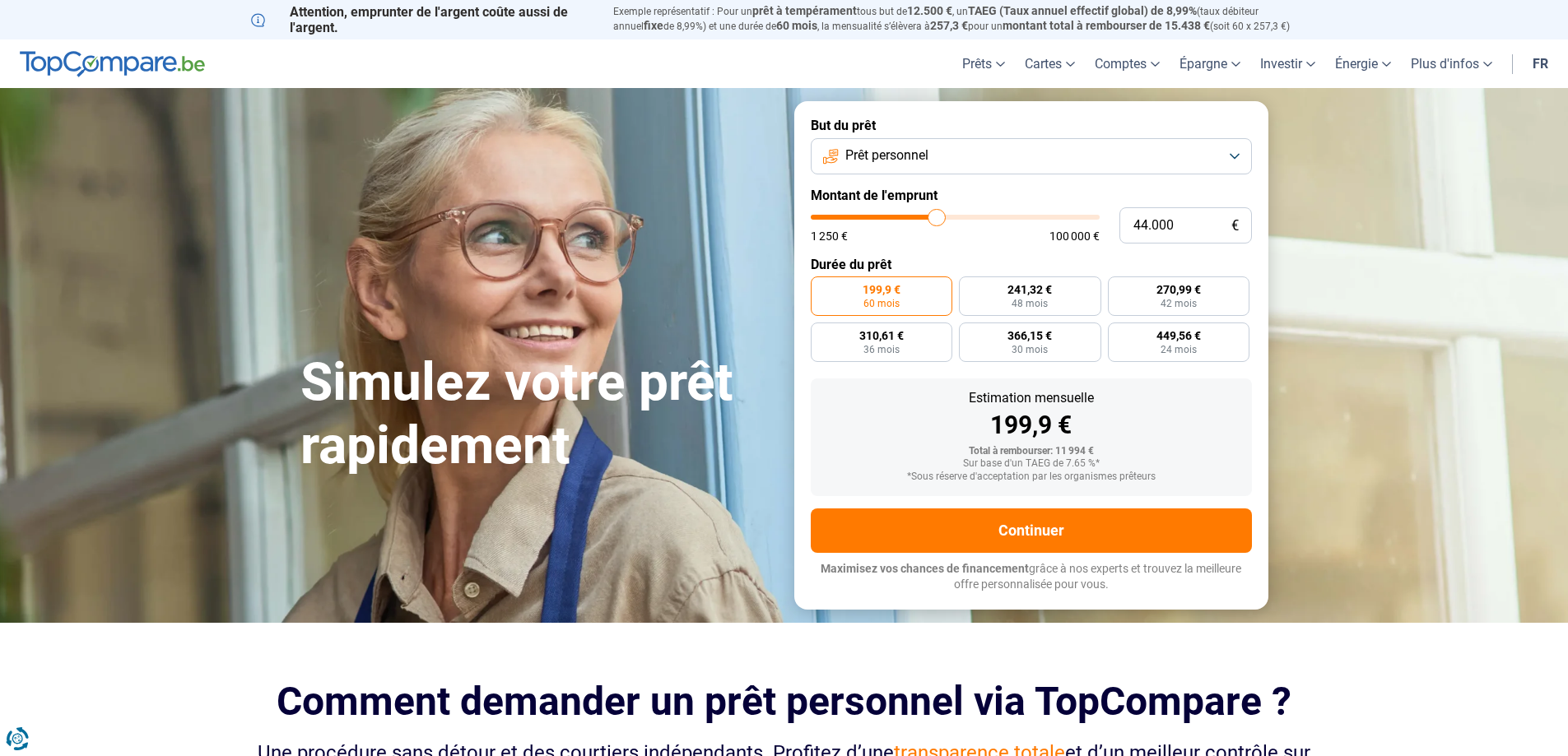
type input "43750"
type input "43.500"
type input "43500"
type input "43.000"
type input "43000"
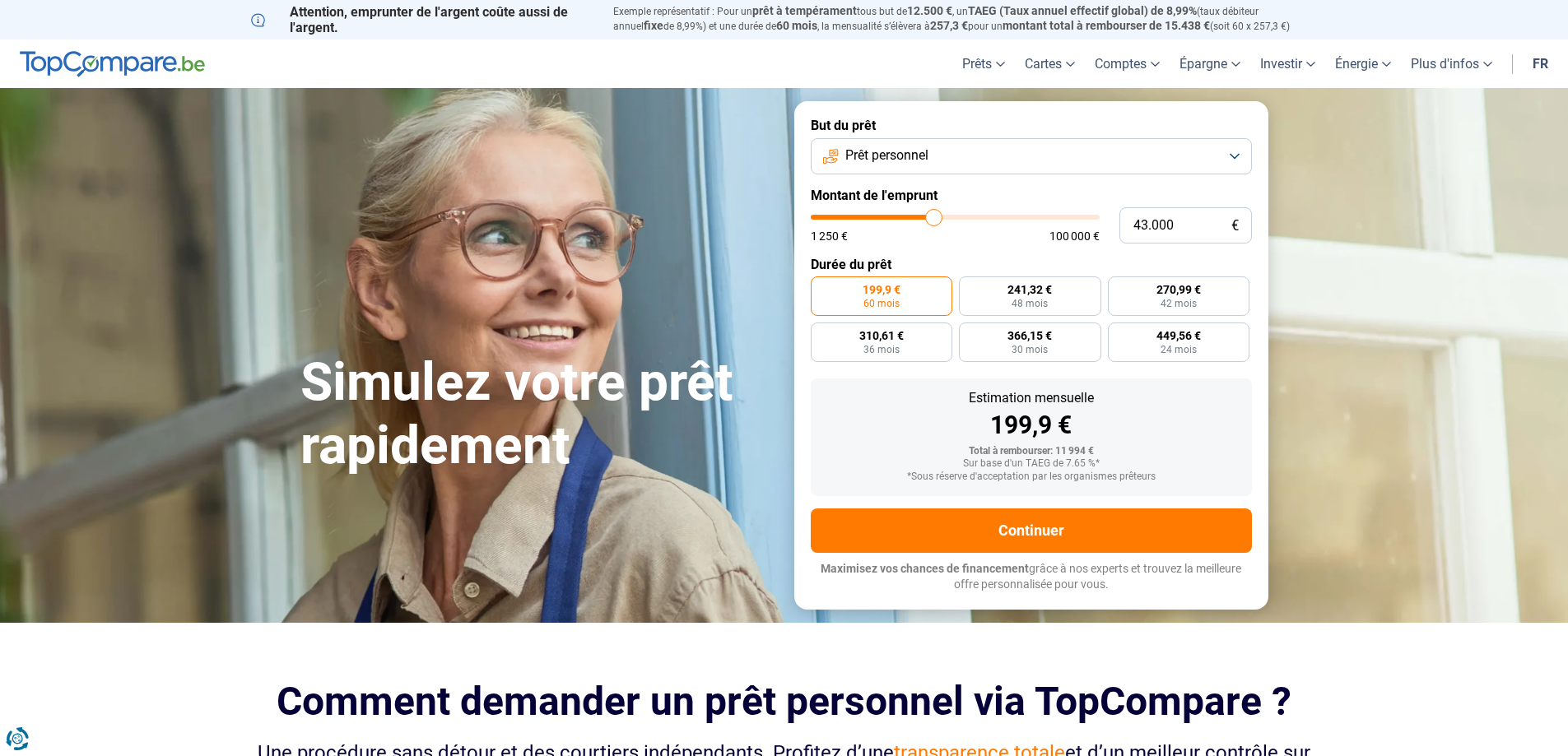
type input "42.750"
type input "42750"
type input "42.500"
type input "42500"
type input "42.250"
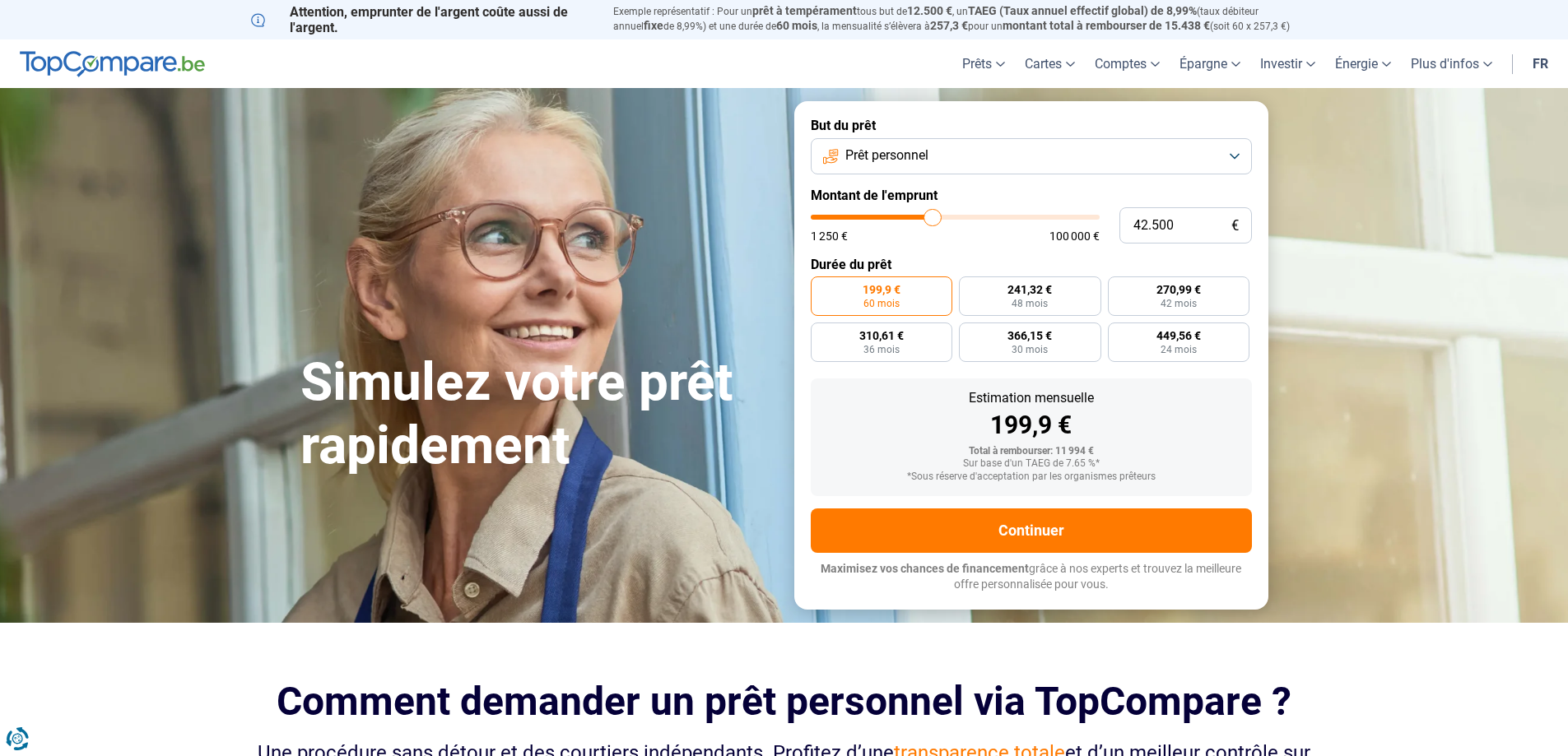
type input "42250"
type input "42.000"
type input "42000"
type input "41.500"
type input "41500"
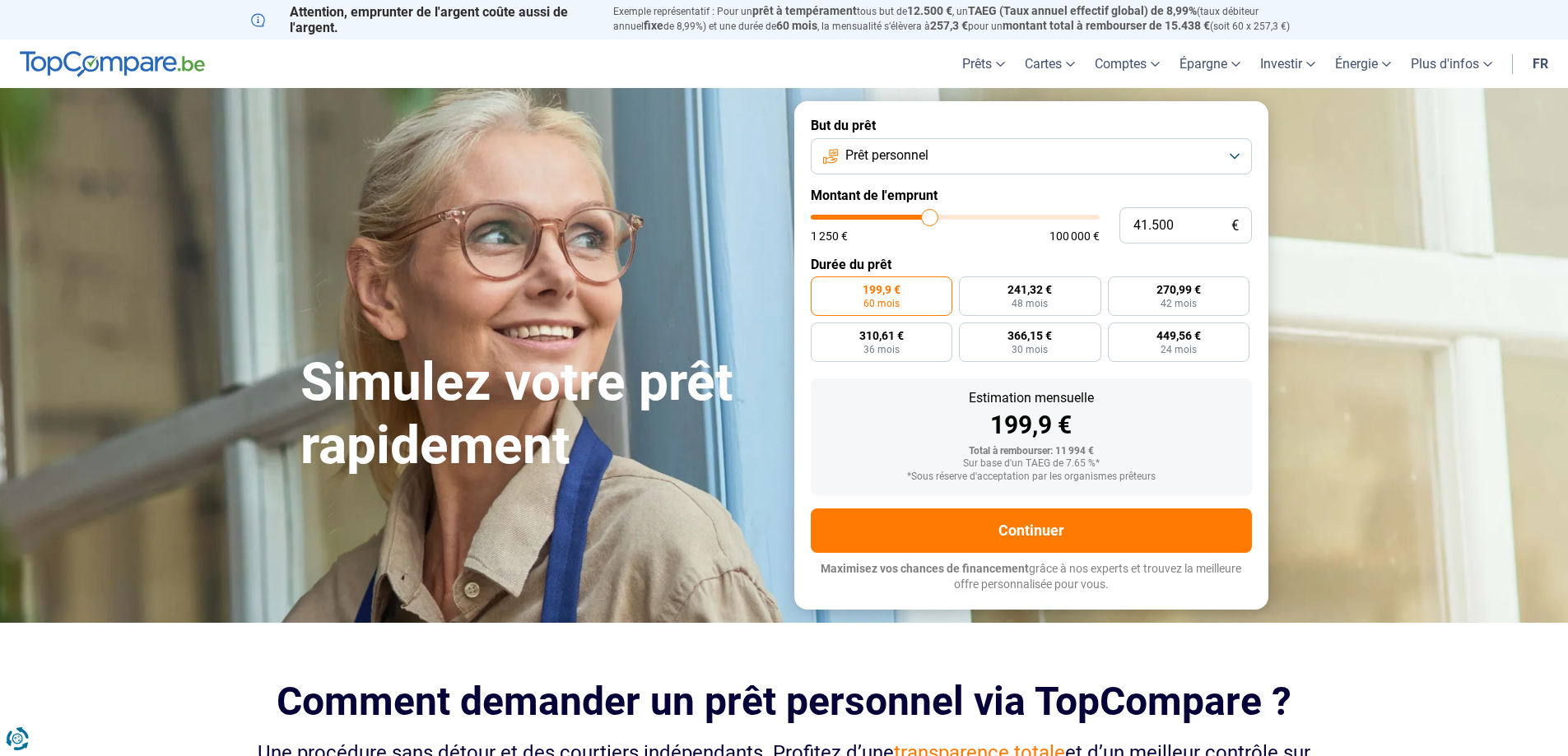
type input "42.000"
type input "42000"
type input "42.250"
type input "42250"
type input "42.500"
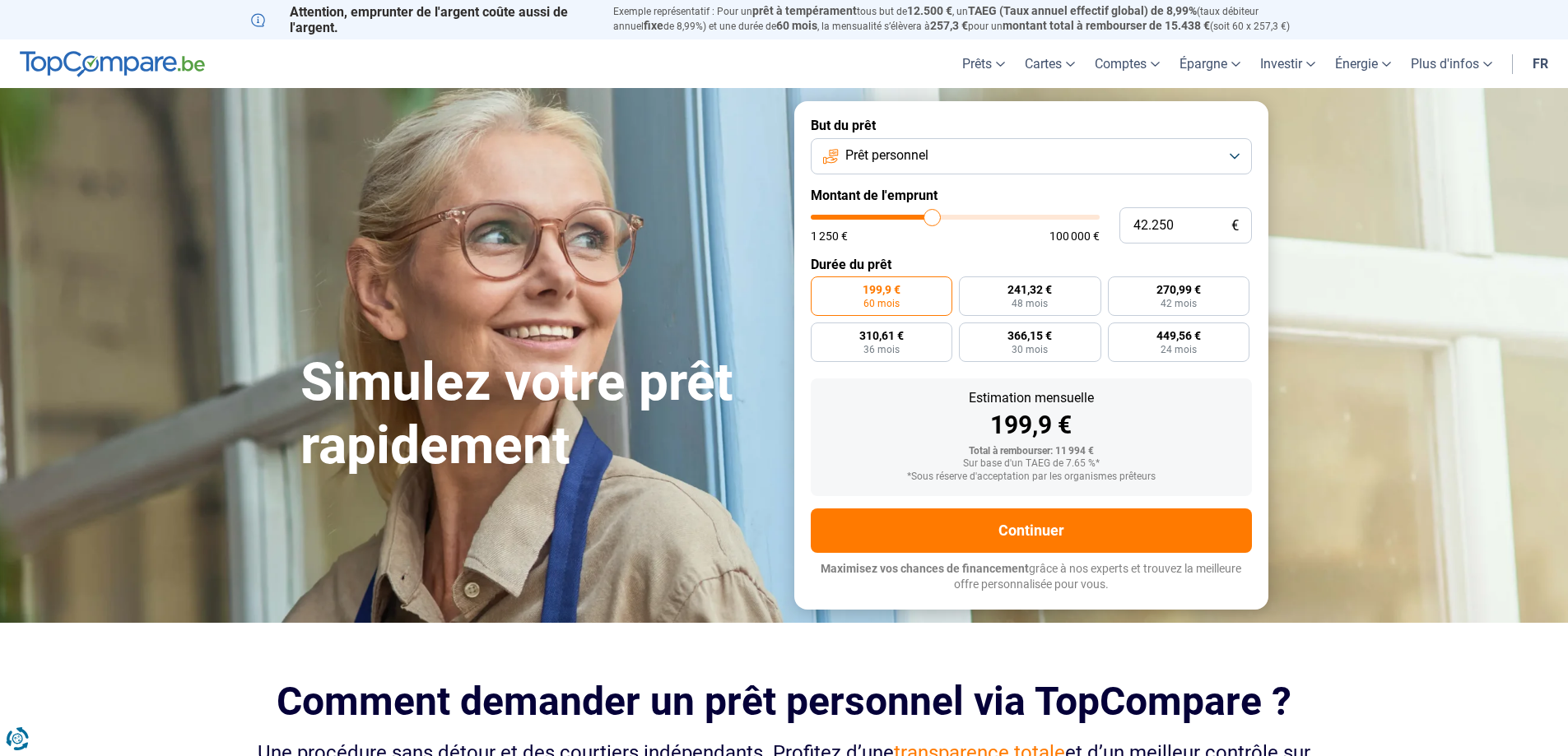
type input "42500"
type input "42.750"
type input "42750"
type input "43.000"
type input "43000"
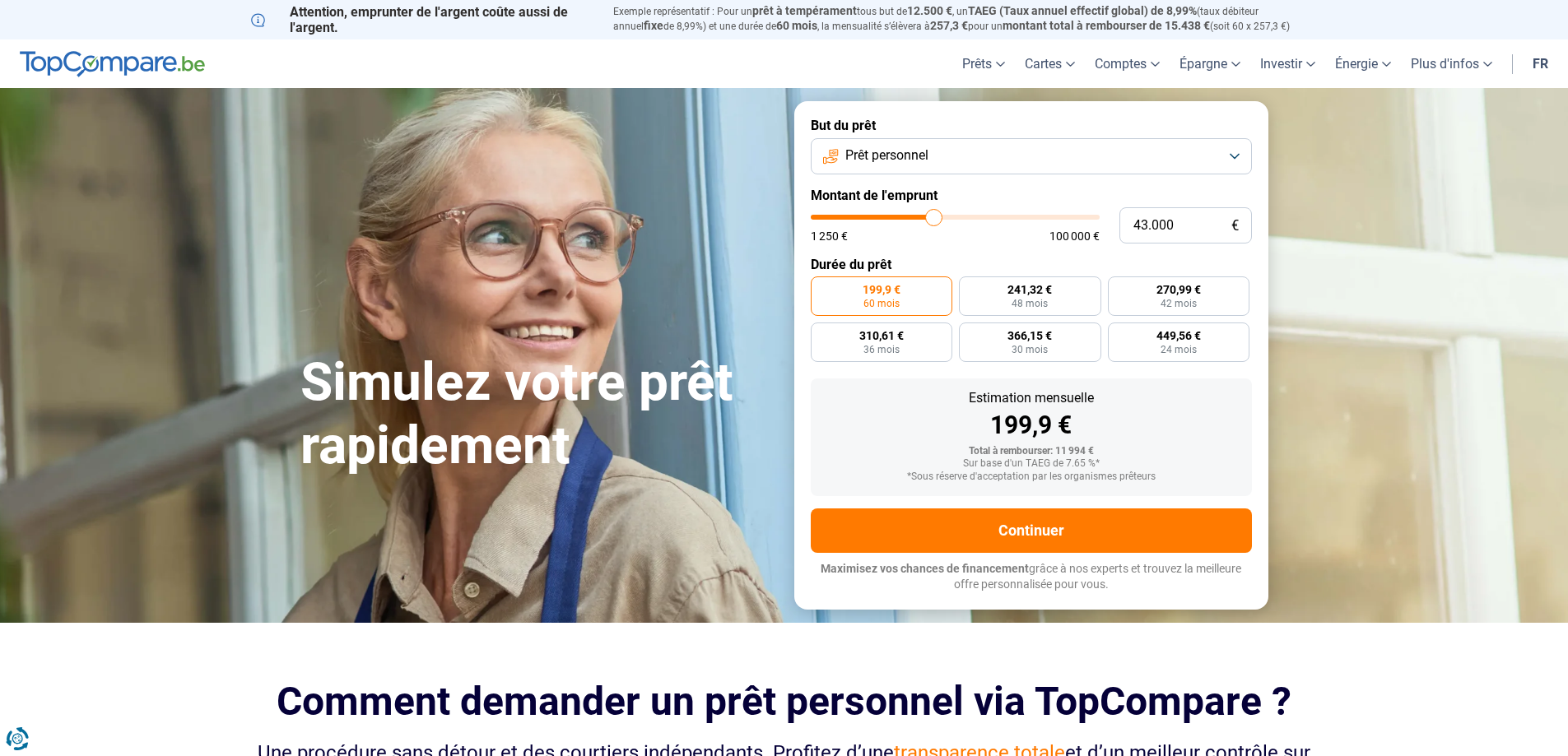
type input "43.500"
type input "43500"
type input "43.750"
type input "43750"
type input "44.000"
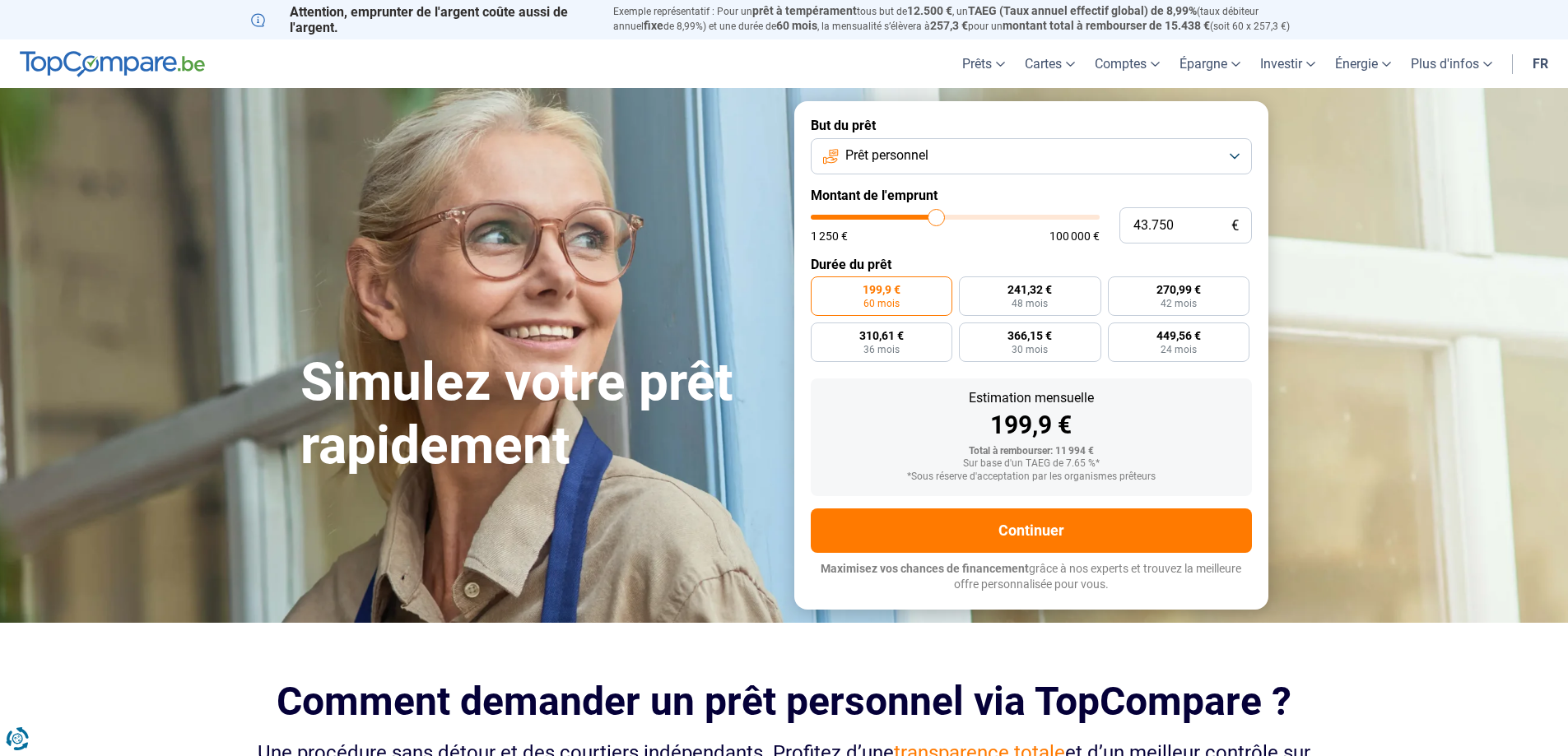
type input "44000"
type input "44.250"
type input "44250"
type input "44.500"
type input "44500"
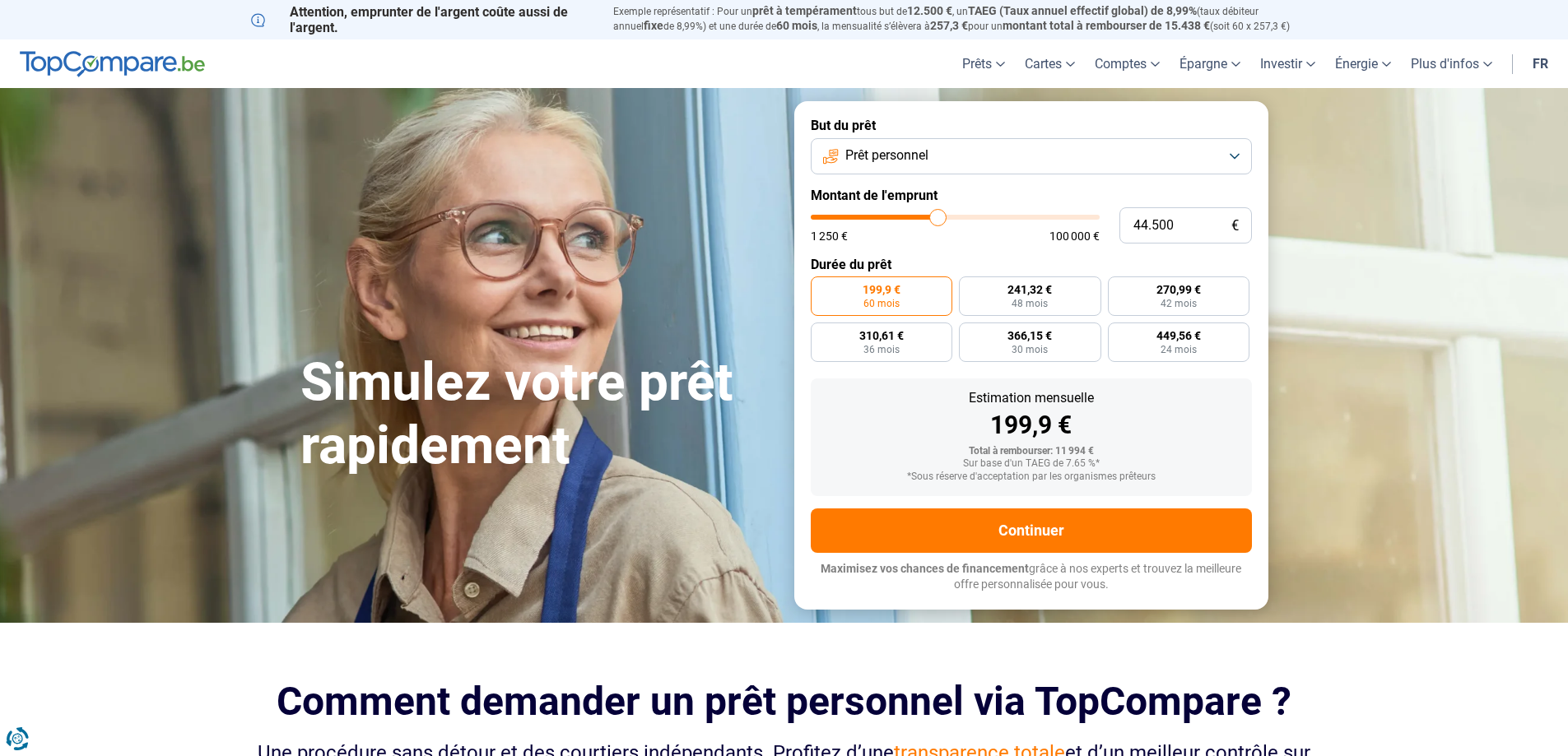
type input "45.000"
drag, startPoint x: 840, startPoint y: 216, endPoint x: 939, endPoint y: 213, distance: 99.0
type input "45000"
click at [939, 215] on input "range" at bounding box center [955, 217] width 289 height 5
radio input "false"
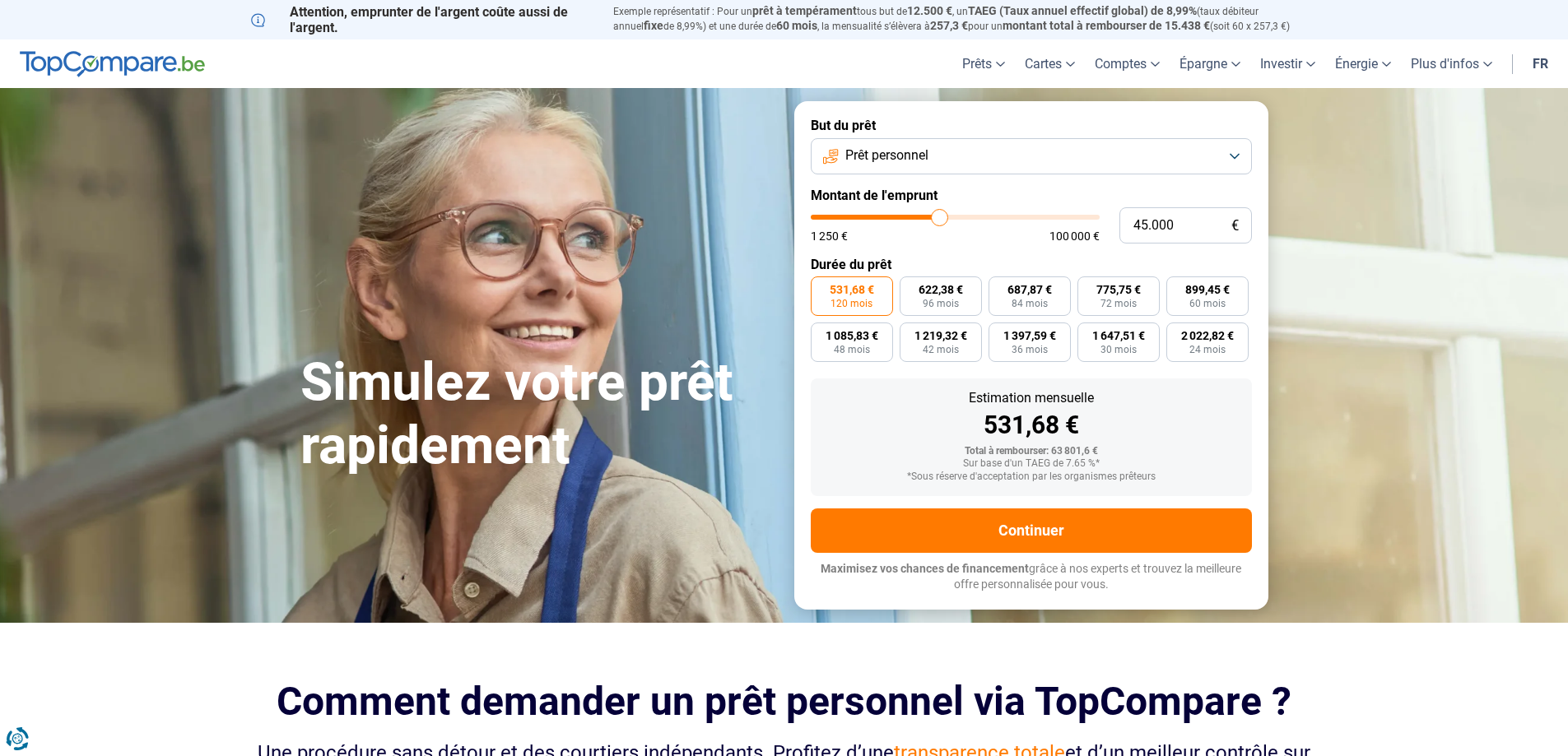
type input "45.500"
type input "45500"
type input "45.750"
type input "45750"
type input "46.000"
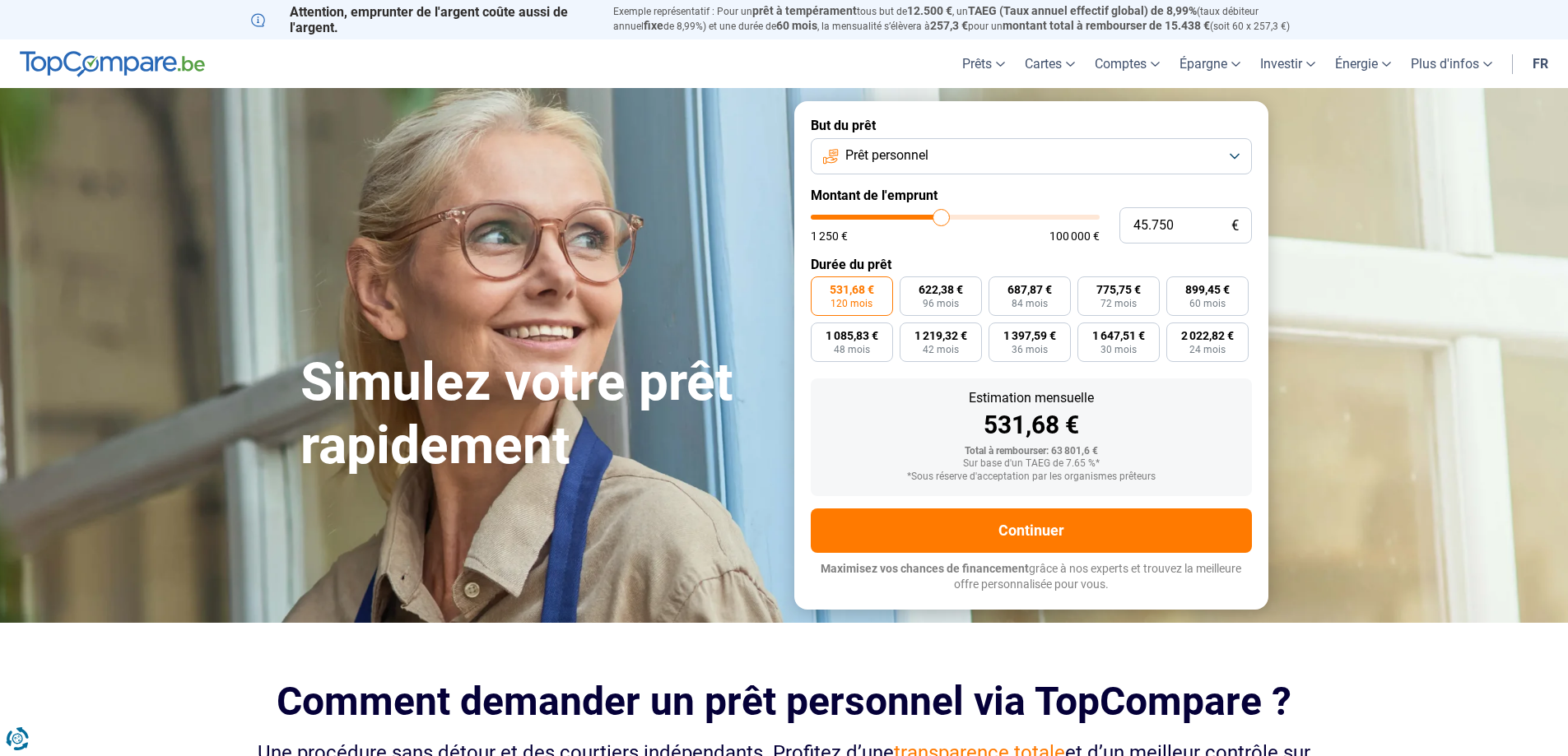
type input "46000"
type input "46.500"
type input "46500"
type input "46.750"
type input "46750"
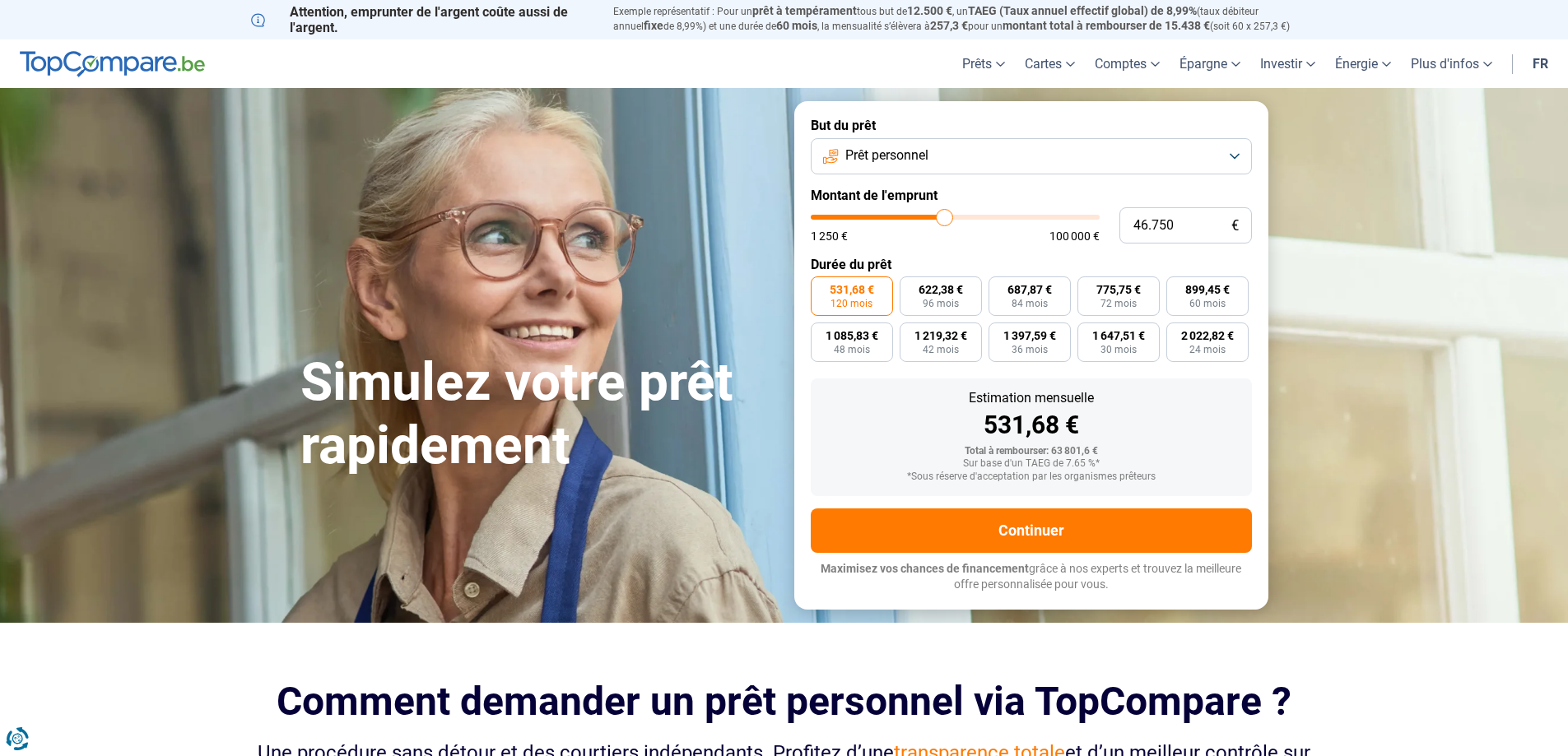
type input "47.250"
type input "47250"
type input "48.250"
type input "48250"
type input "48.500"
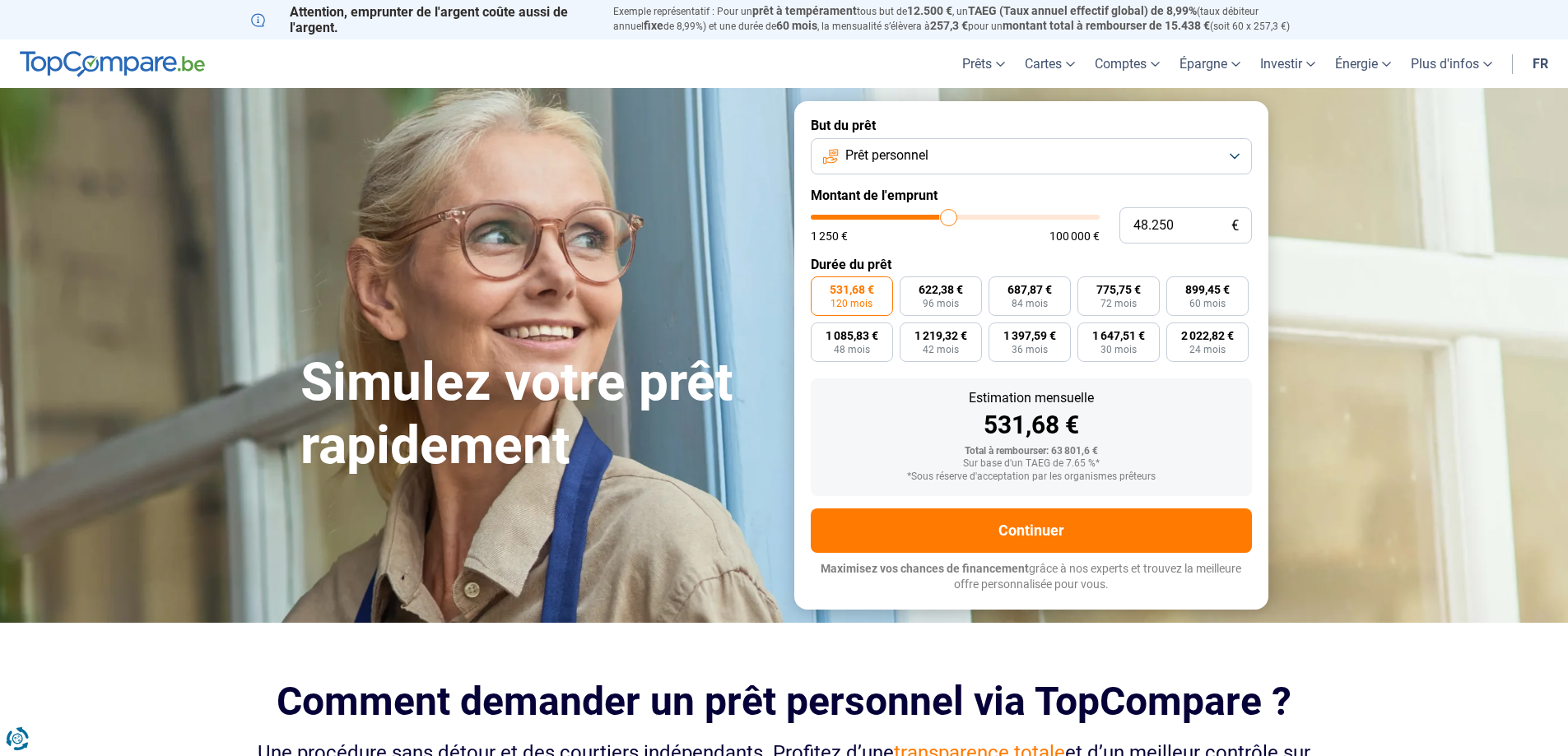
type input "48500"
type input "48.750"
type input "48750"
type input "49.000"
type input "49000"
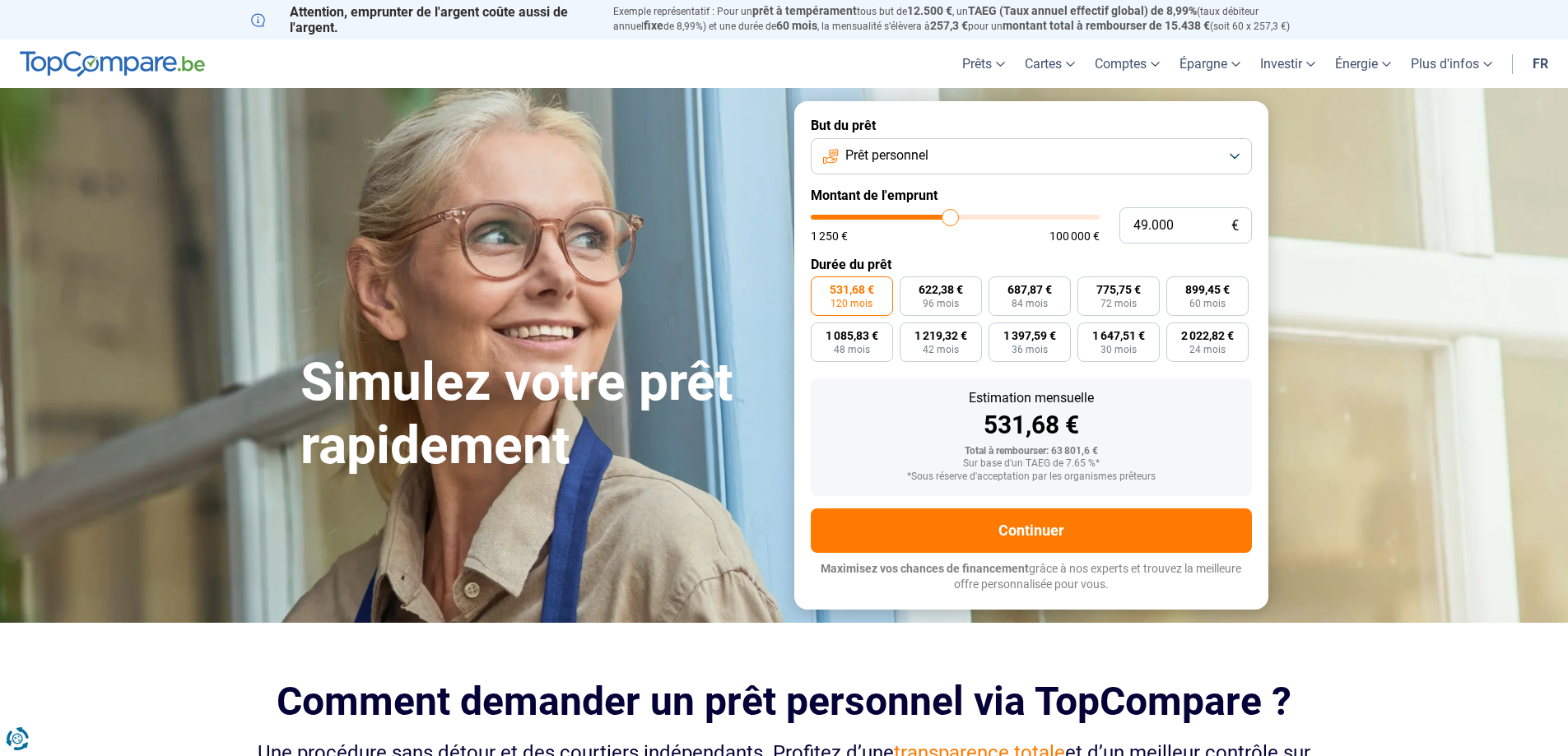
type input "49.500"
type input "49500"
type input "49.750"
type input "49750"
type input "50.000"
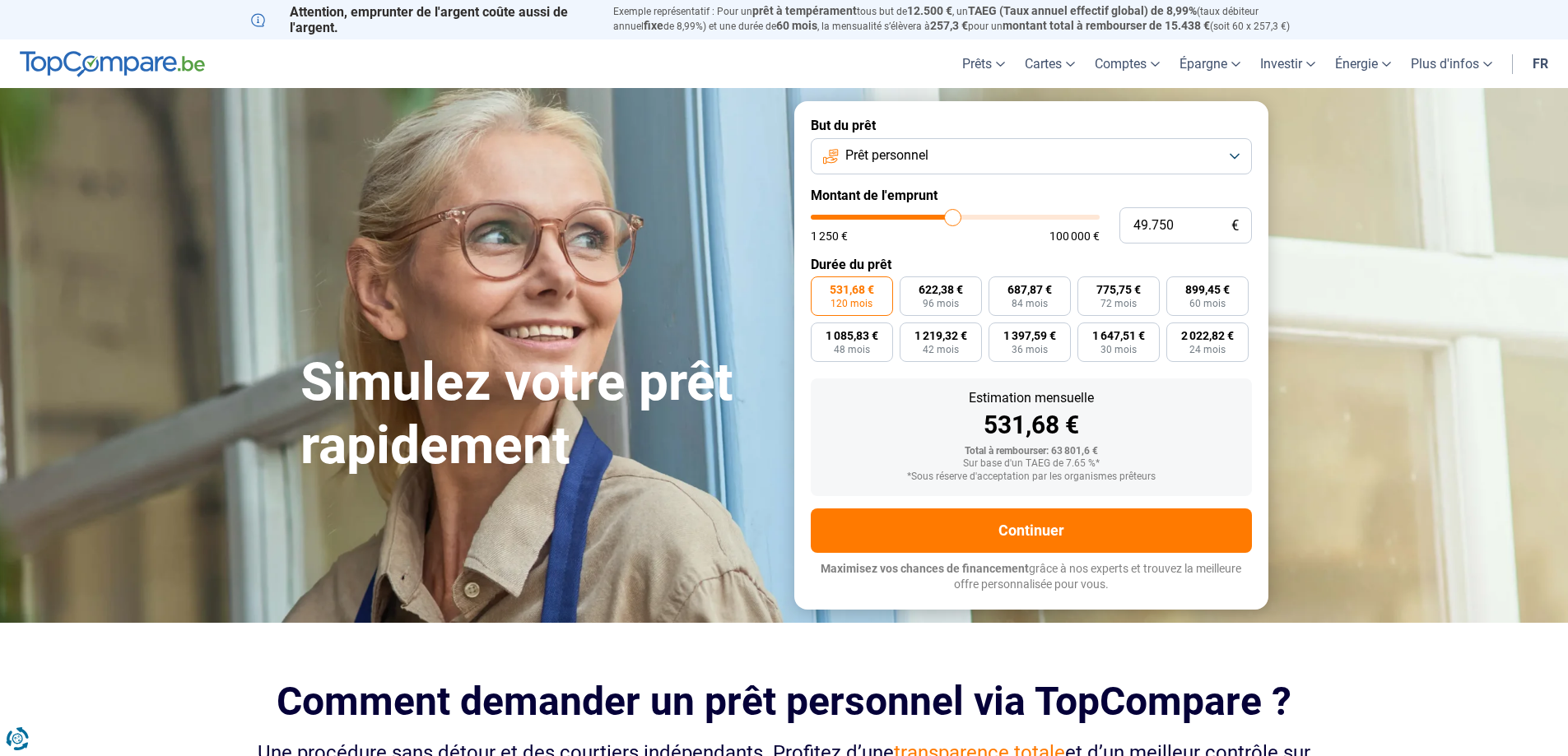
type input "50000"
type input "50.250"
drag, startPoint x: 938, startPoint y: 217, endPoint x: 955, endPoint y: 216, distance: 17.0
click at [955, 216] on input "range" at bounding box center [955, 217] width 289 height 5
drag, startPoint x: 1020, startPoint y: 297, endPoint x: 1008, endPoint y: 300, distance: 12.4
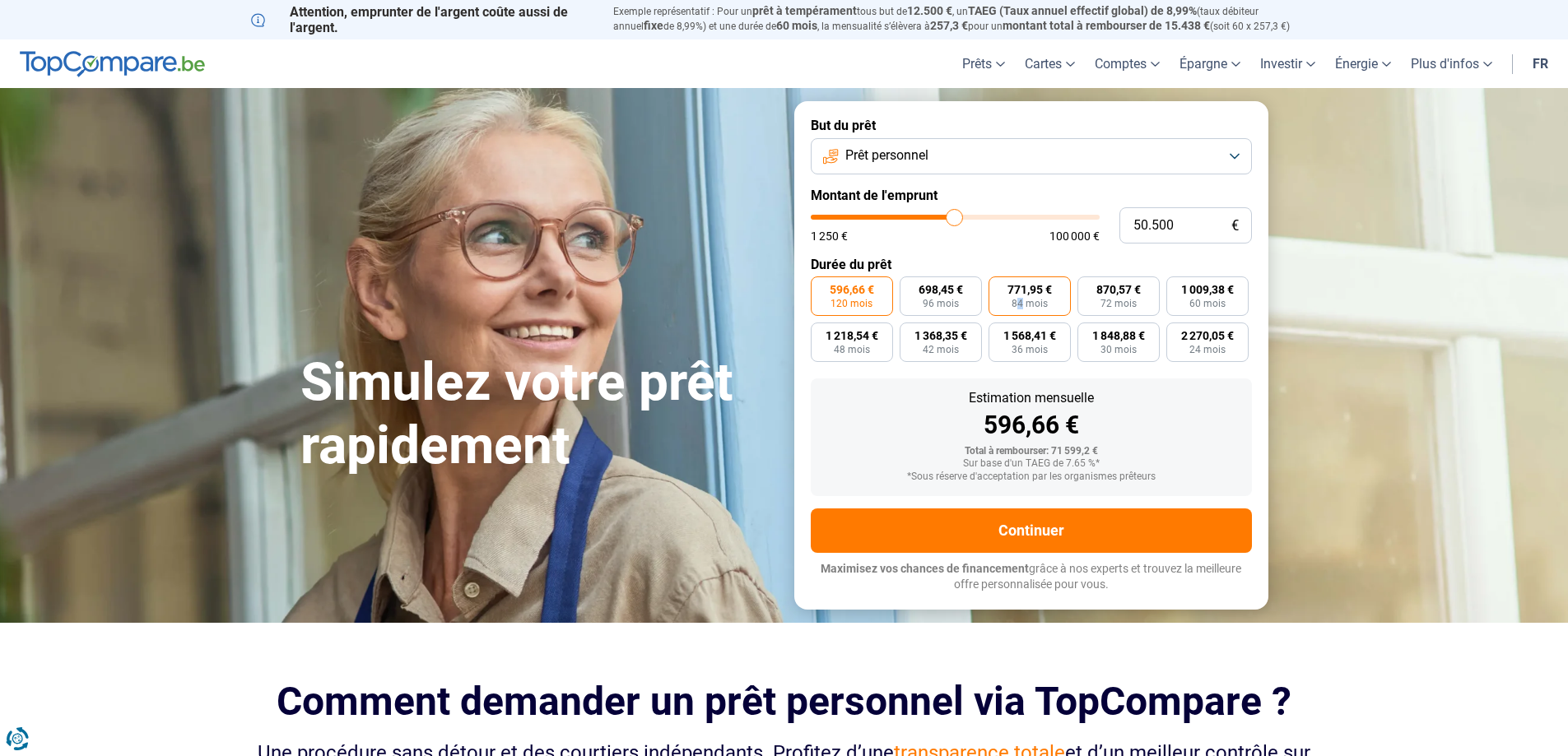
click at [1021, 297] on label "771,95 € 84 mois" at bounding box center [1029, 297] width 83 height 40
click at [1029, 286] on span "771,95 €" at bounding box center [1029, 290] width 45 height 11
click at [999, 286] on input "771,95 € 84 mois" at bounding box center [993, 281] width 10 height 10
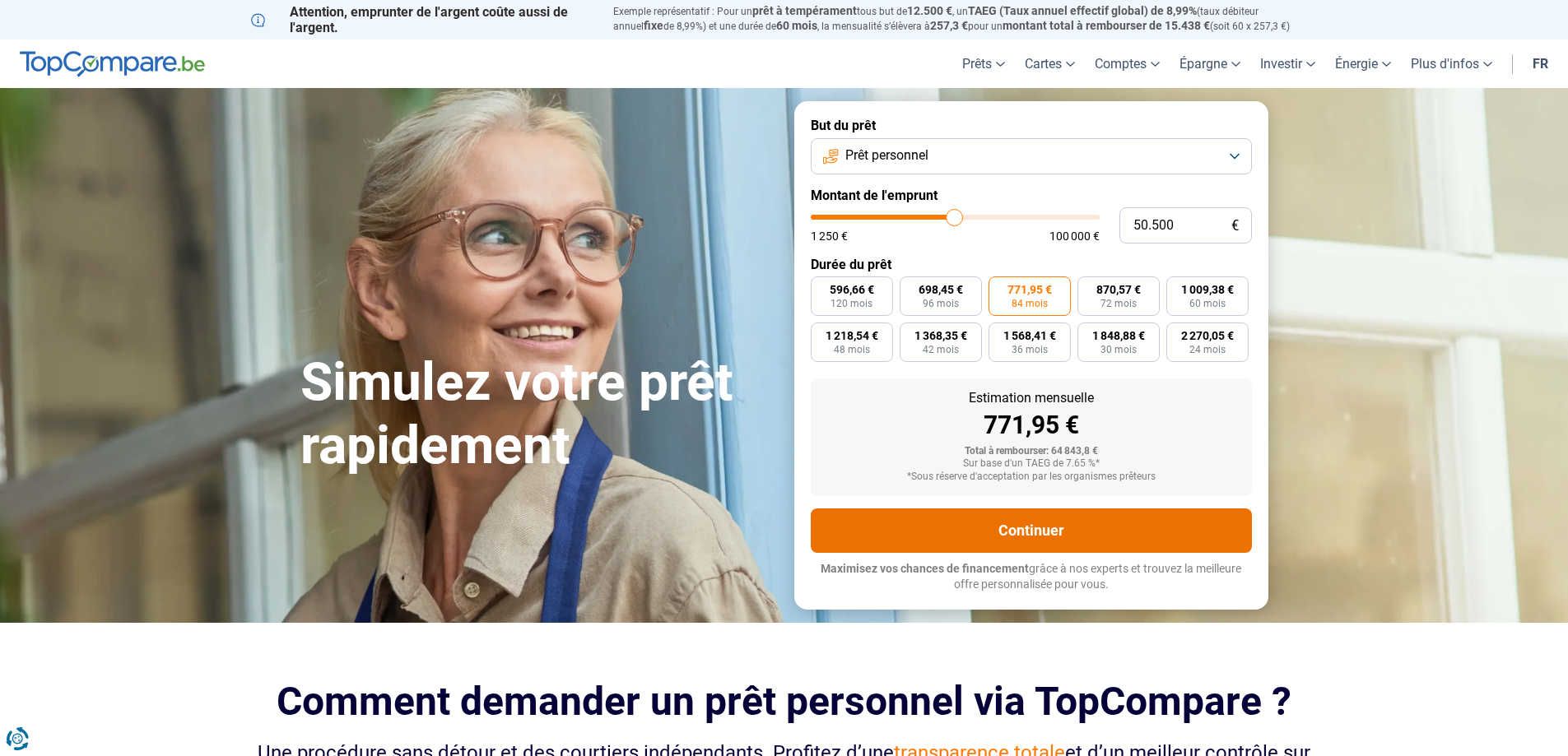
click at [1044, 534] on button "Continuer" at bounding box center [1031, 531] width 441 height 45
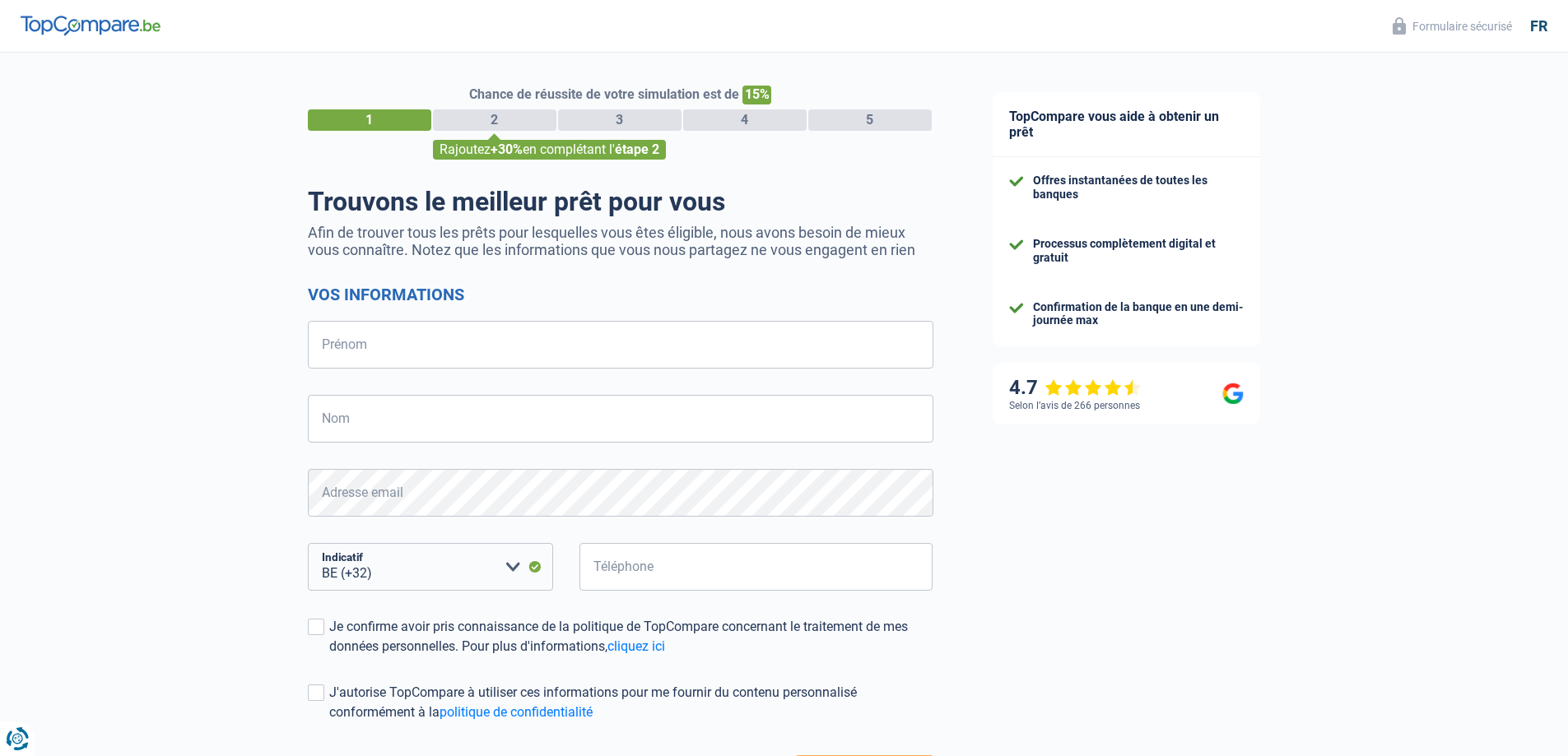
select select "32"
